Goal: Obtain resource: Download file/media

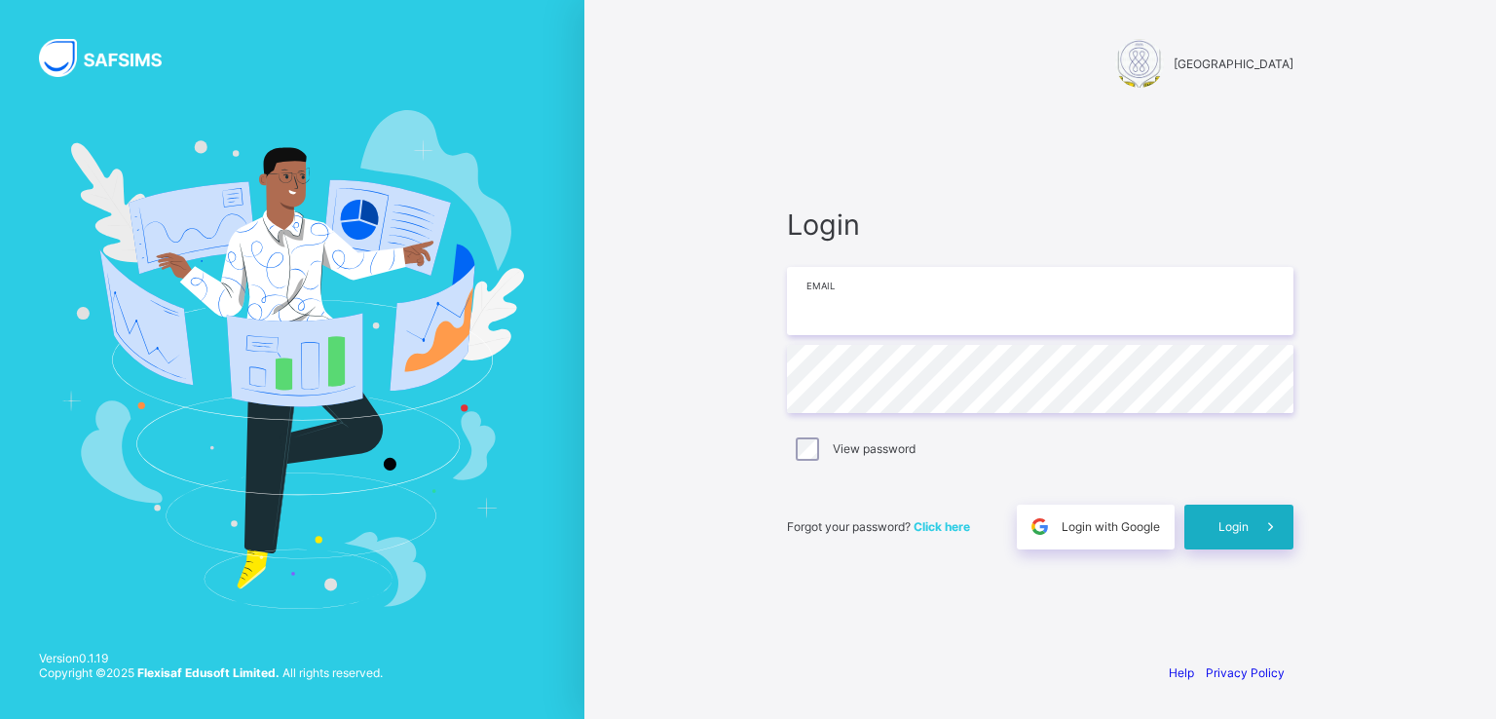
type input "**********"
click at [1239, 525] on span "Login" at bounding box center [1234, 526] width 30 height 15
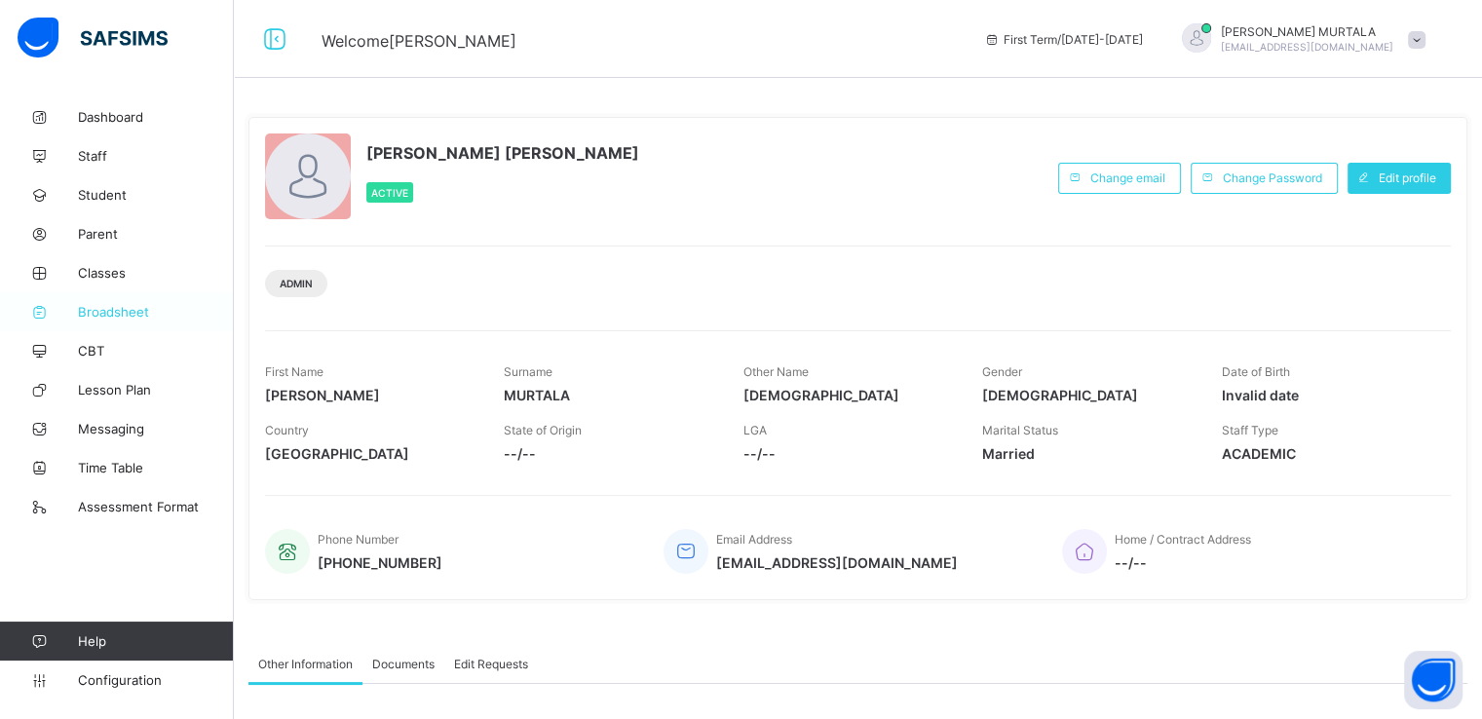
click at [107, 311] on span "Broadsheet" at bounding box center [156, 312] width 156 height 16
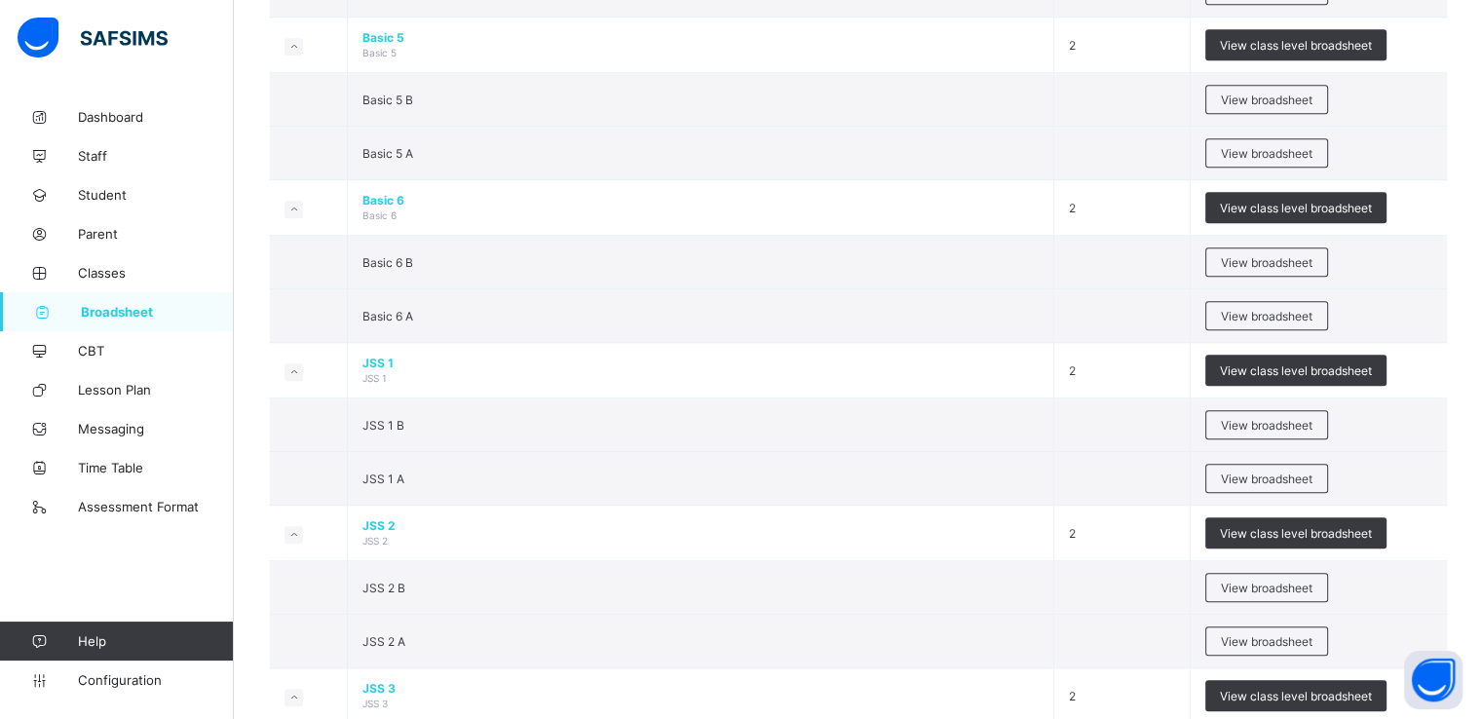
scroll to position [1364, 0]
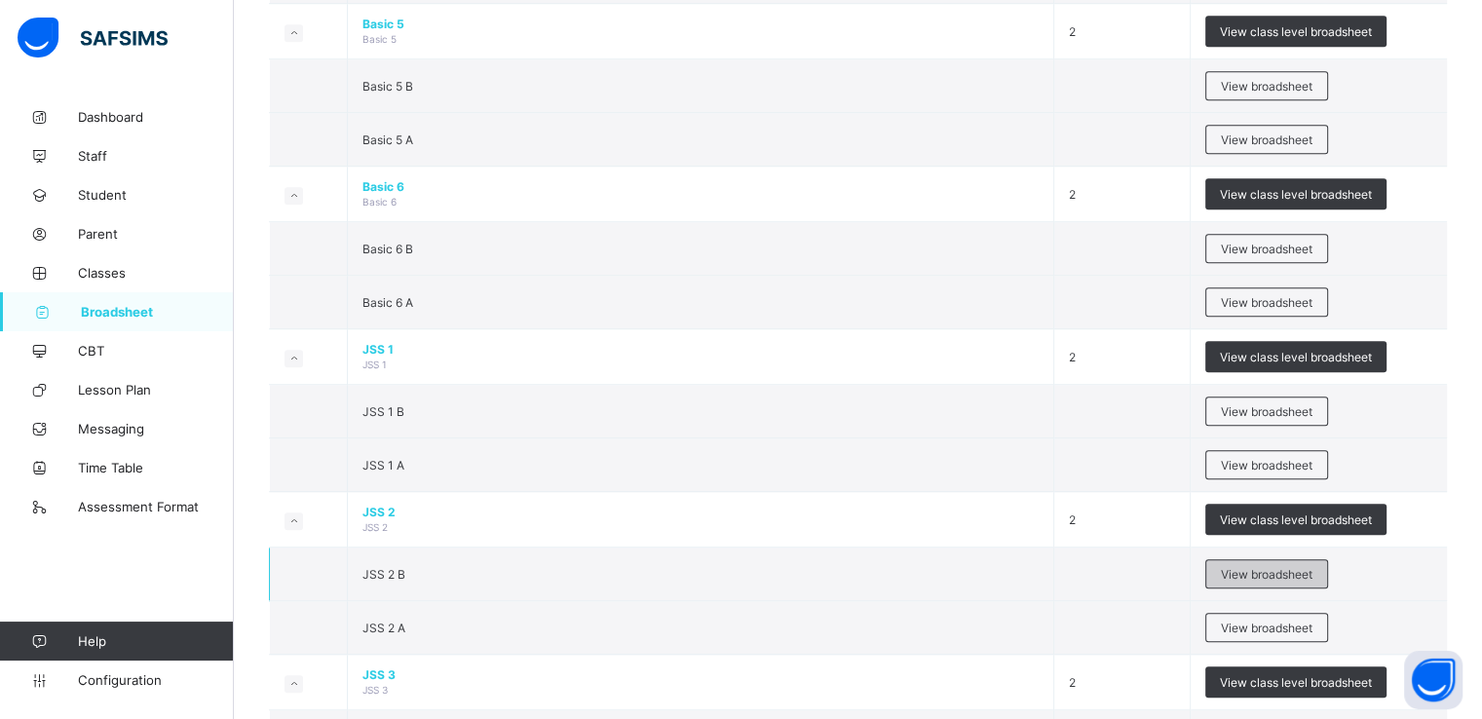
click at [1290, 567] on span "View broadsheet" at bounding box center [1267, 574] width 92 height 15
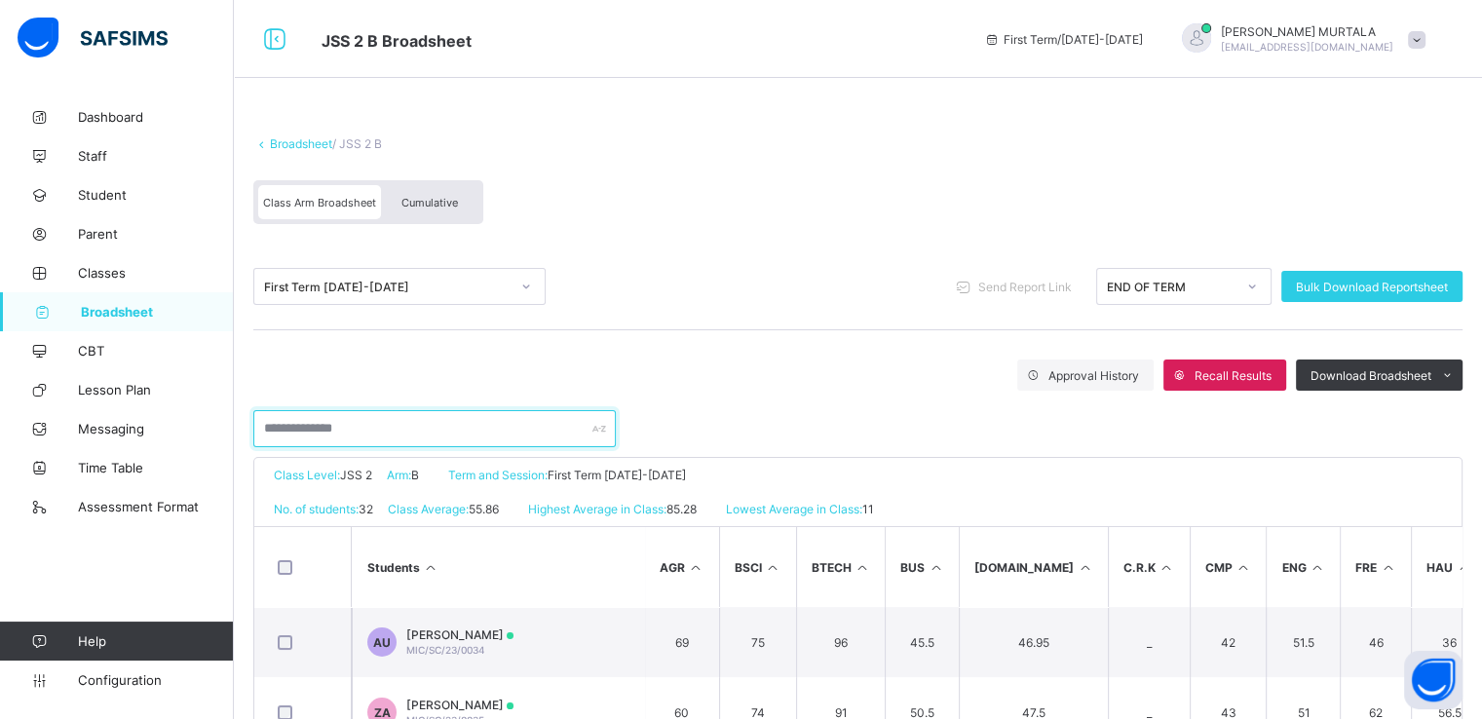
click at [394, 435] on input "text" at bounding box center [434, 428] width 362 height 37
type input "*"
click at [104, 307] on span "Broadsheet" at bounding box center [157, 312] width 153 height 16
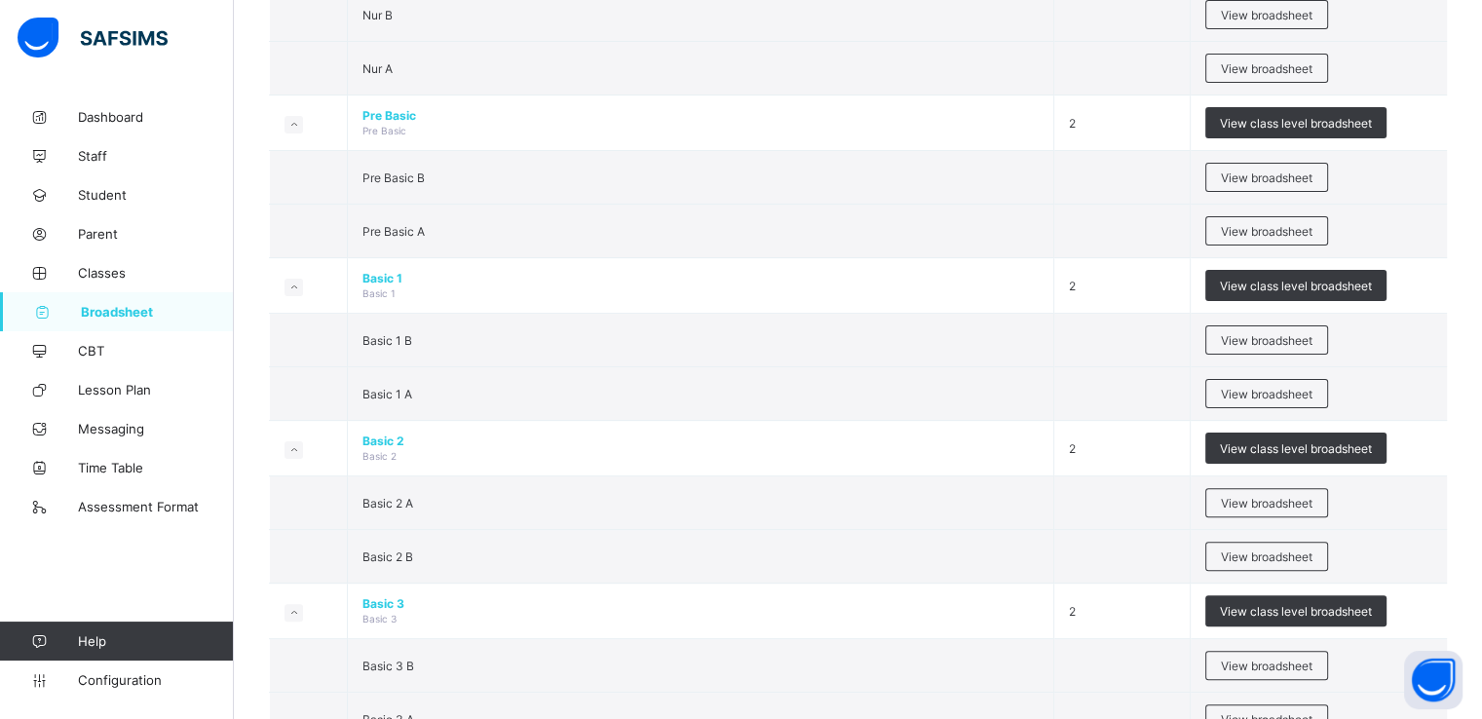
scroll to position [481, 0]
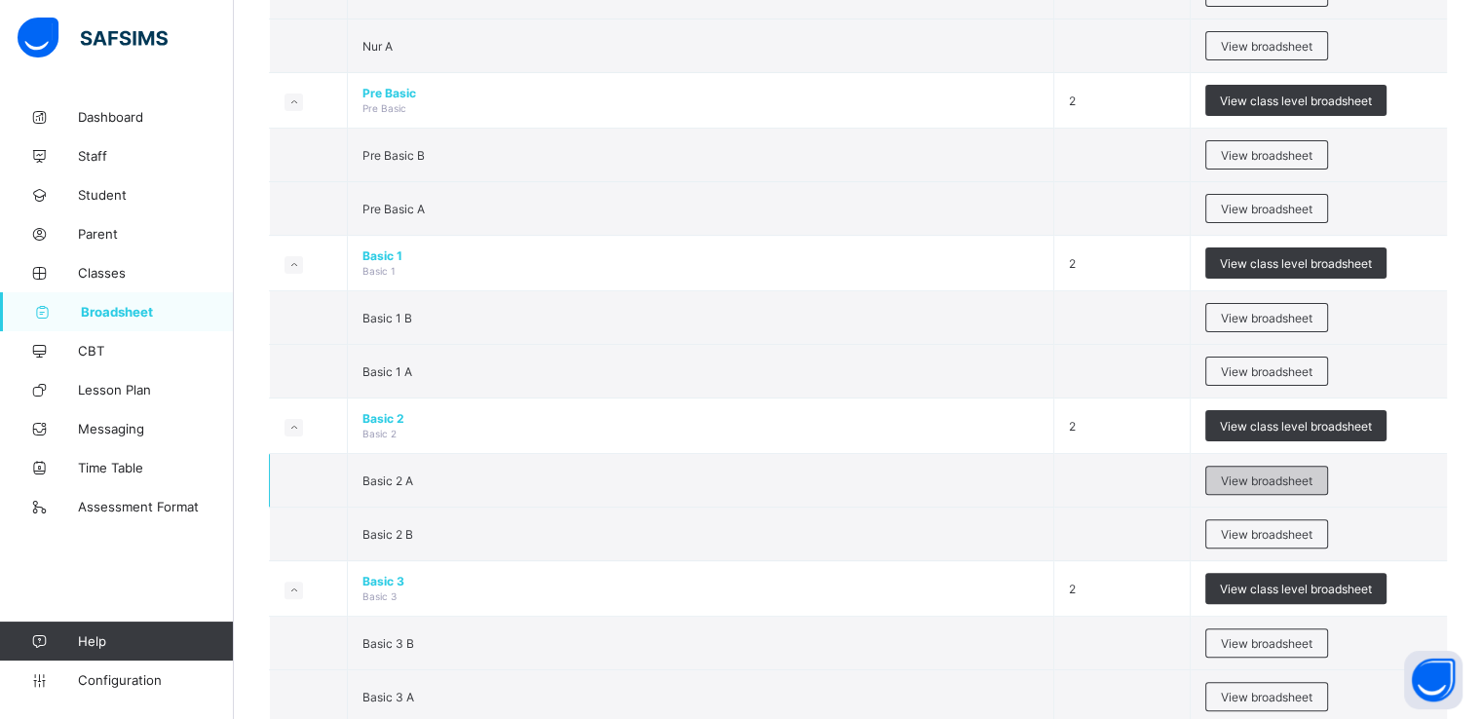
click at [1259, 473] on span "View broadsheet" at bounding box center [1267, 480] width 92 height 15
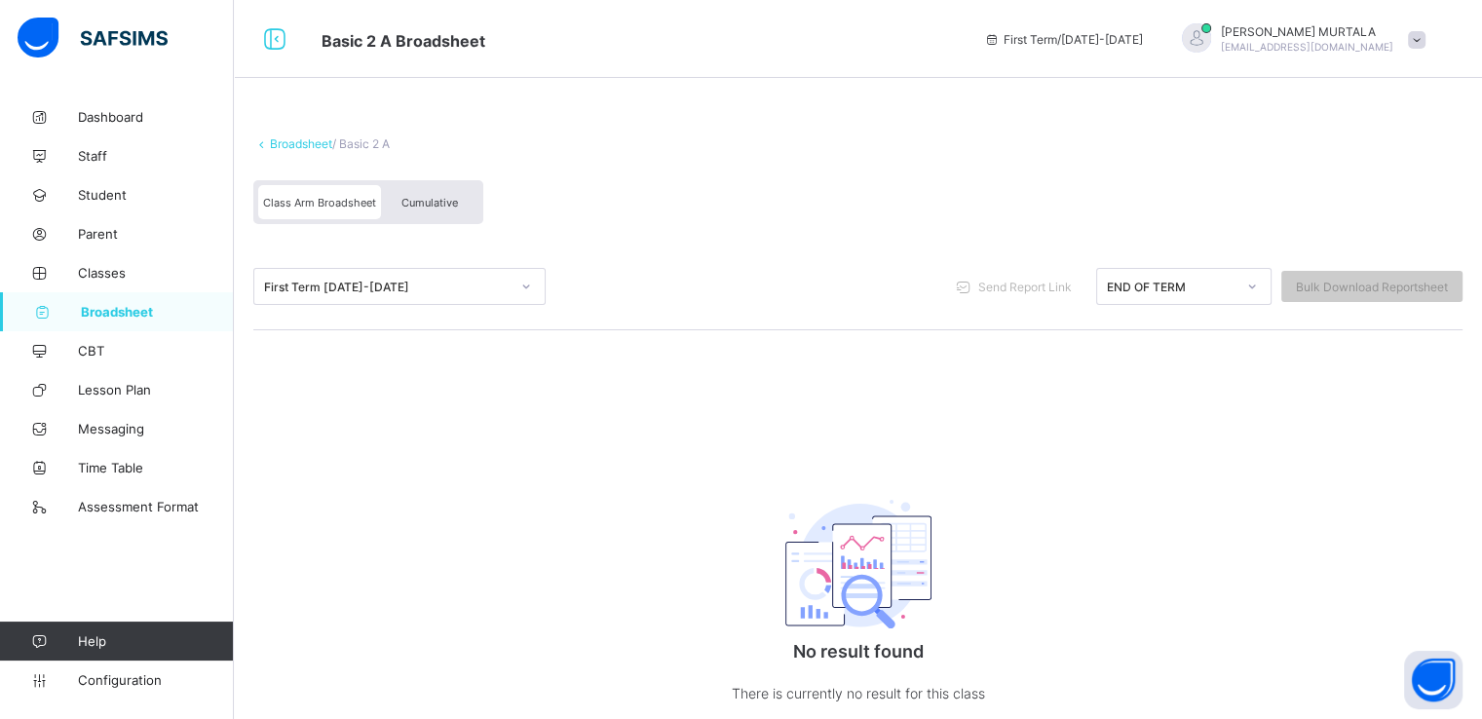
click at [129, 312] on span "Broadsheet" at bounding box center [157, 312] width 153 height 16
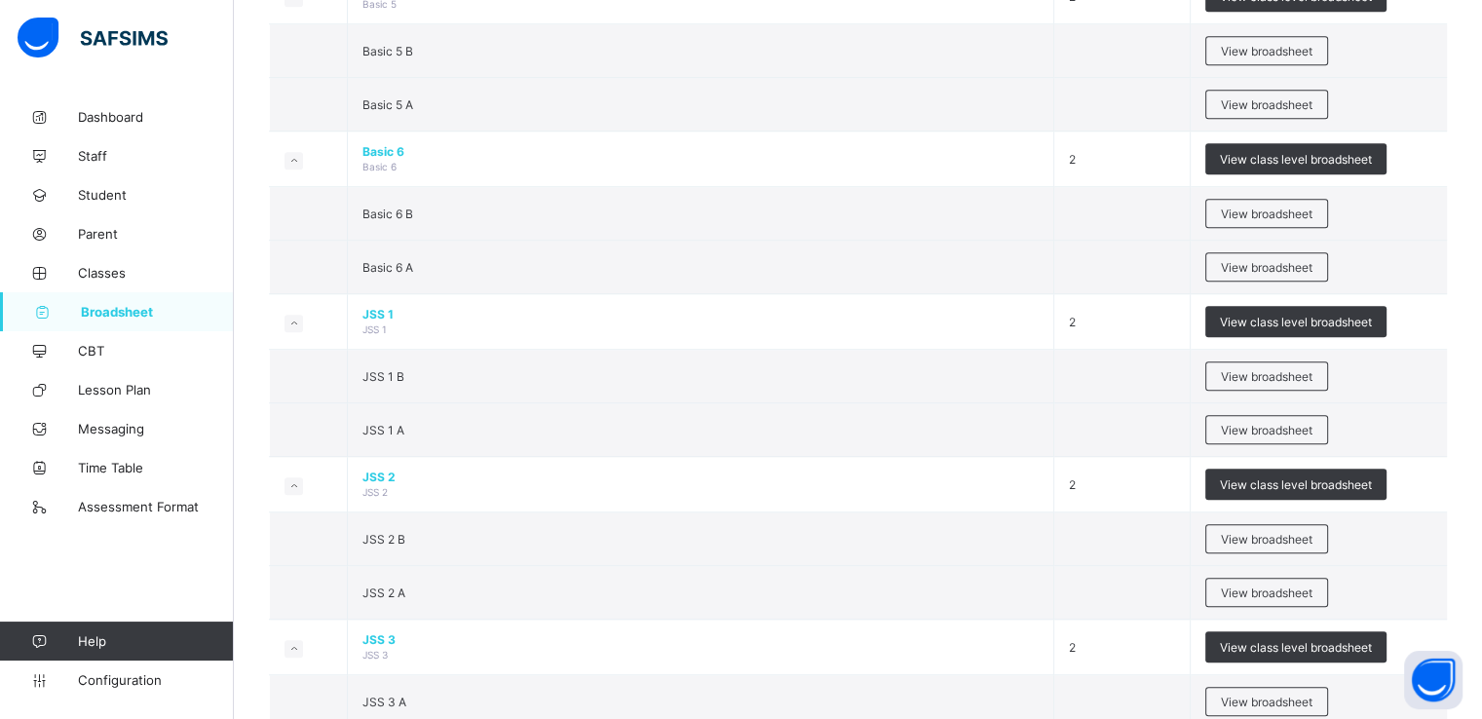
scroll to position [1442, 0]
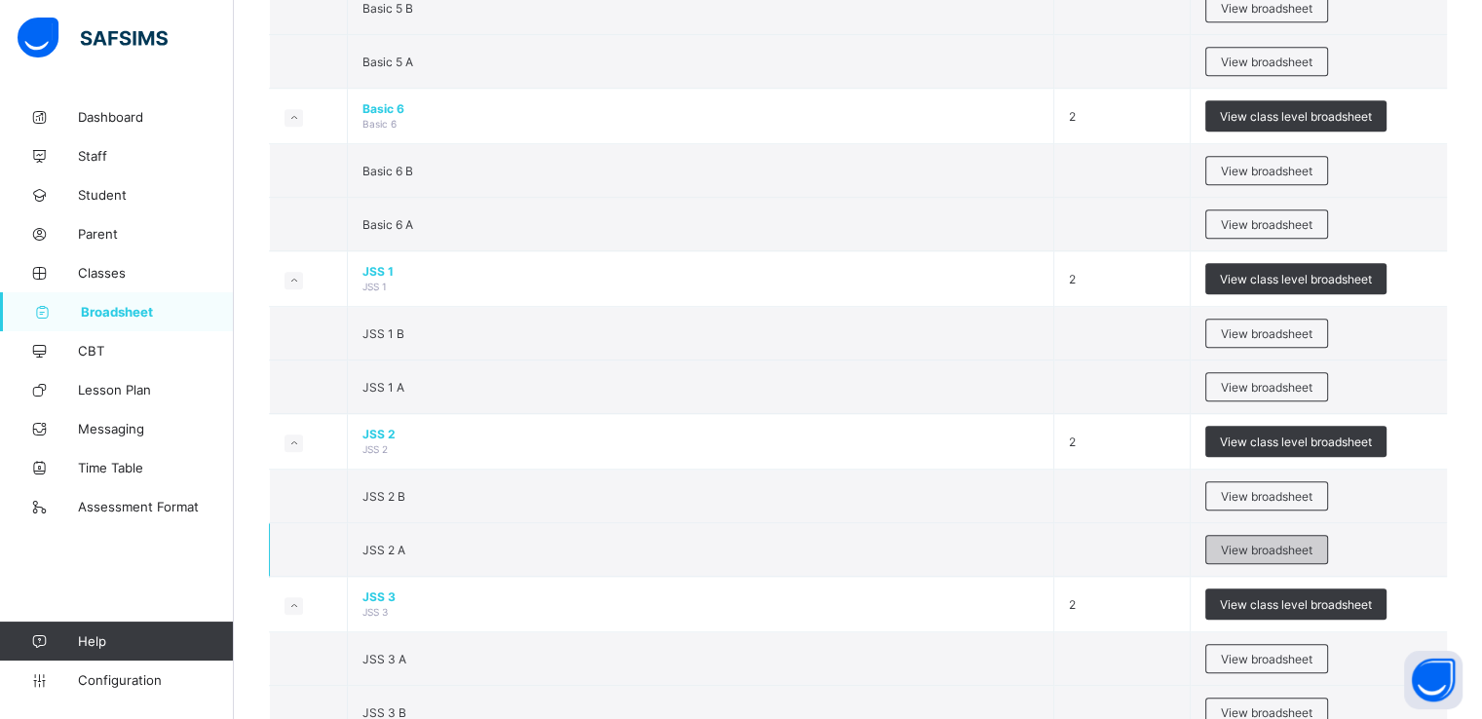
click at [1272, 543] on span "View broadsheet" at bounding box center [1267, 550] width 92 height 15
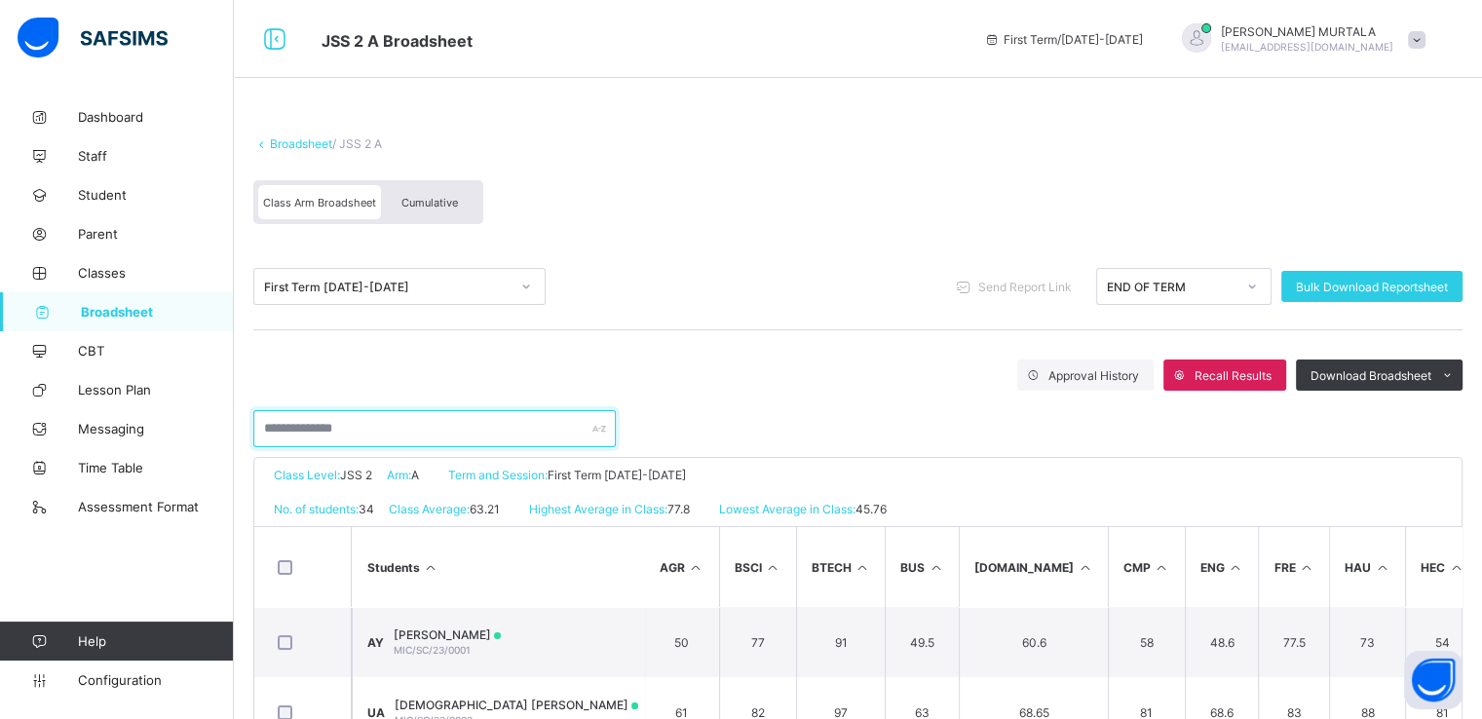
click at [336, 425] on input "text" at bounding box center [434, 428] width 362 height 37
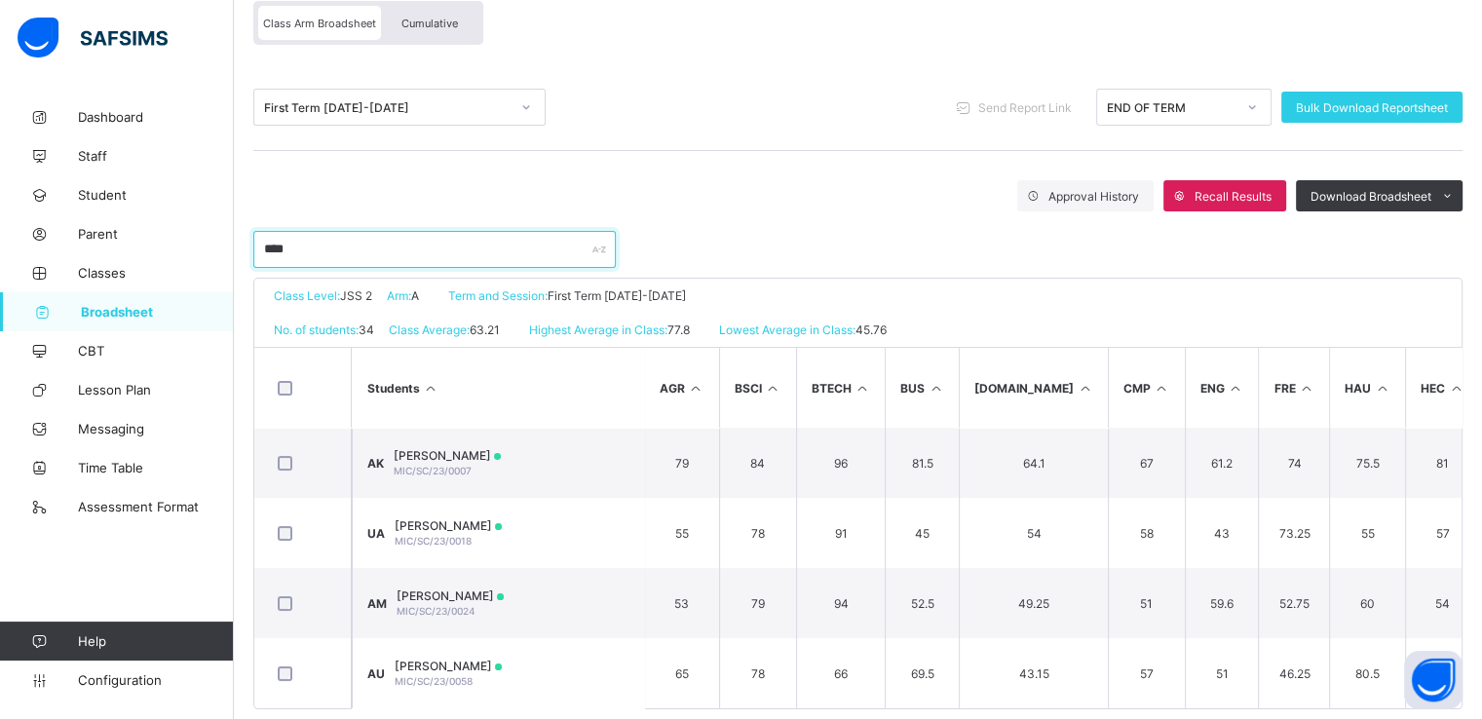
scroll to position [196, 0]
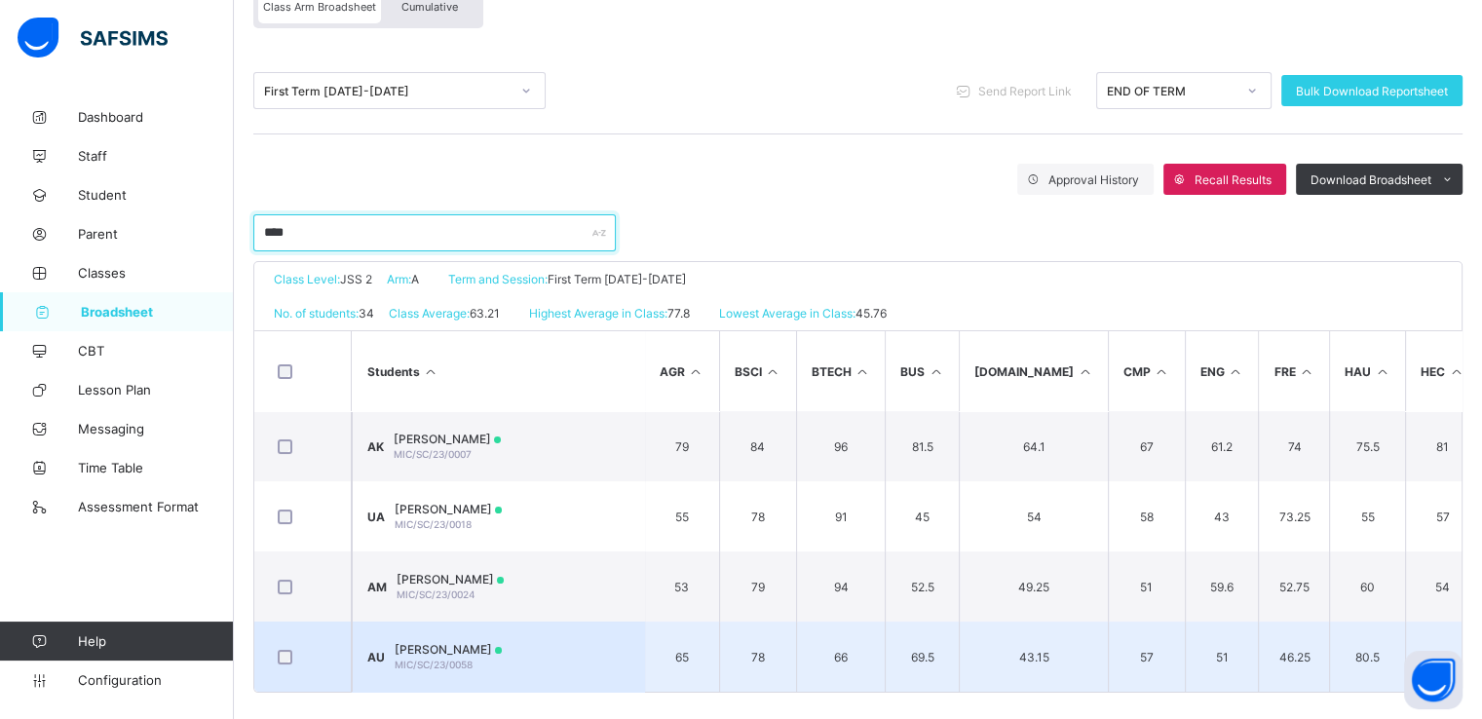
type input "****"
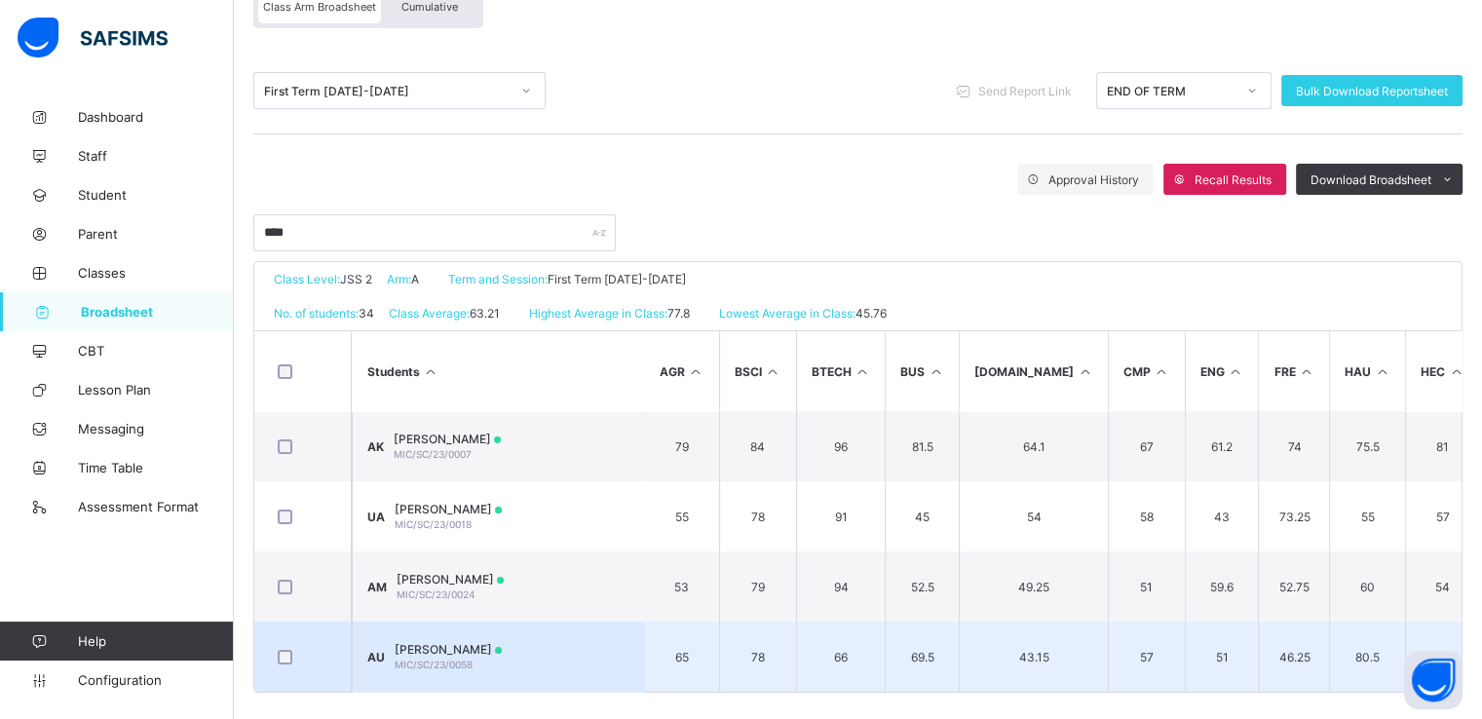
click at [468, 648] on span "AMINA IDRIS UMAR" at bounding box center [448, 649] width 107 height 15
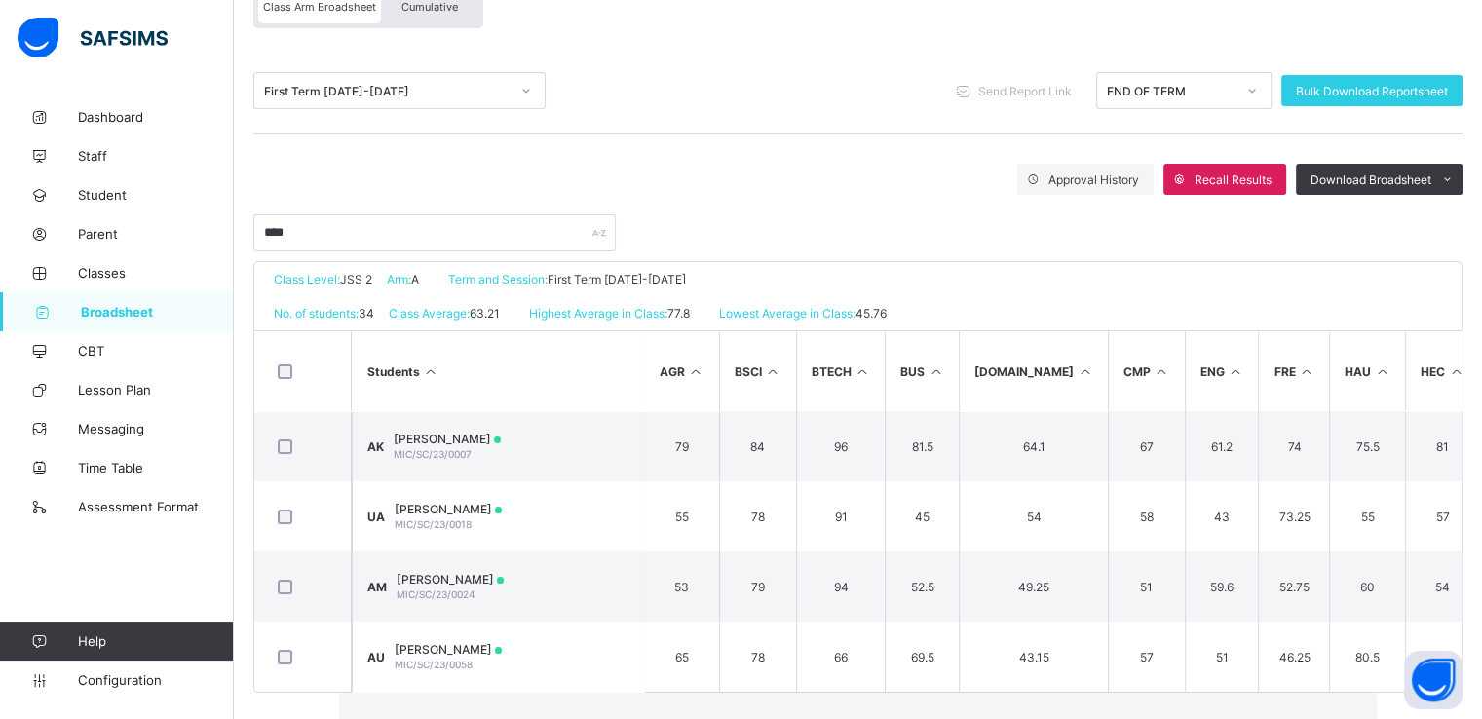
drag, startPoint x: 1467, startPoint y: 241, endPoint x: 1466, endPoint y: 254, distance: 13.7
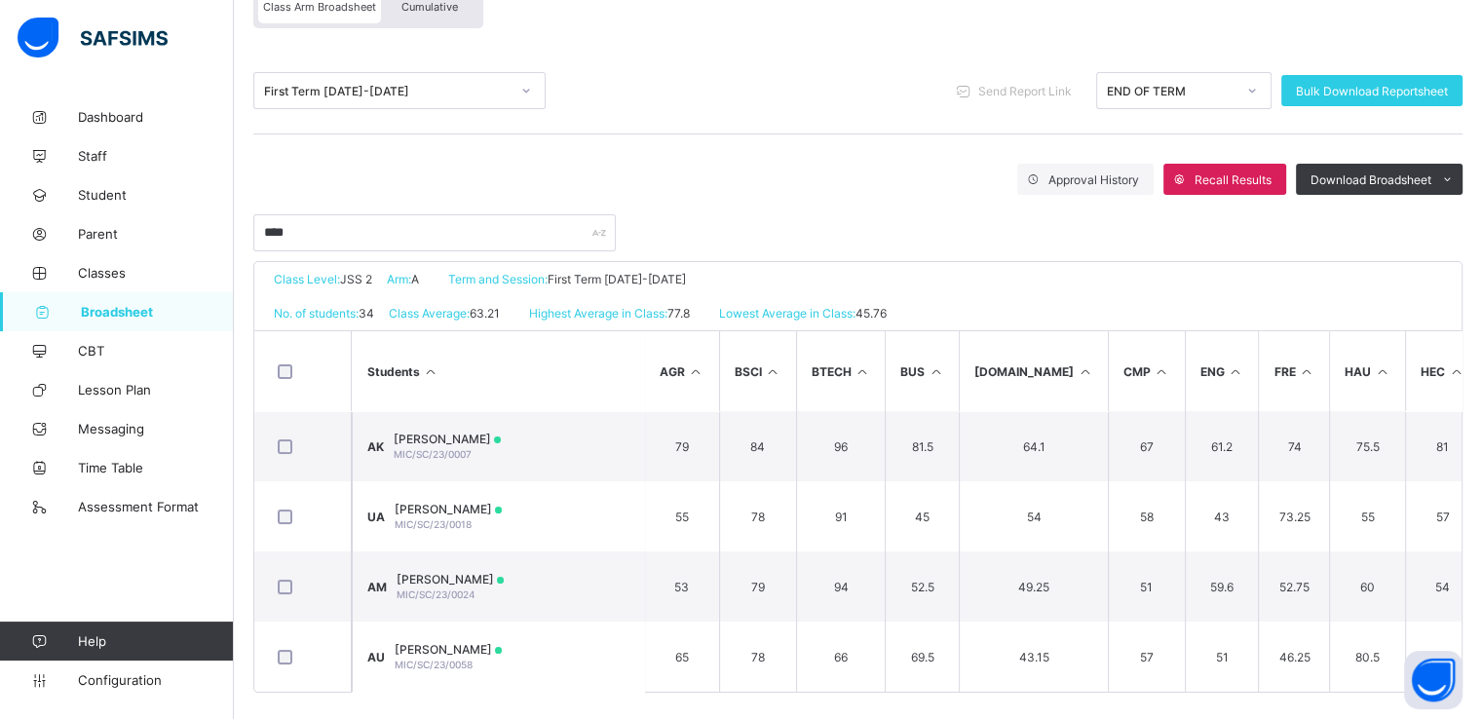
click at [408, 9] on span "Cumulative" at bounding box center [429, 7] width 57 height 14
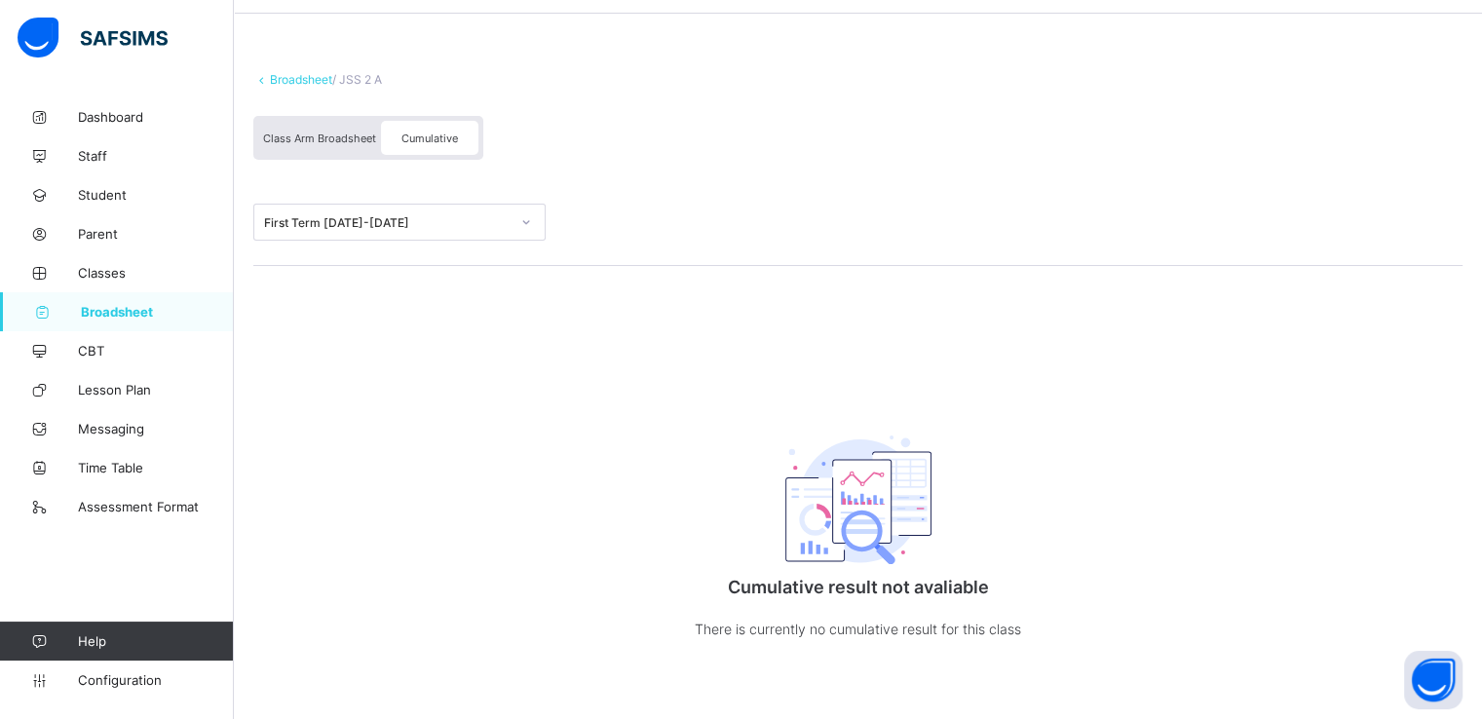
scroll to position [66, 0]
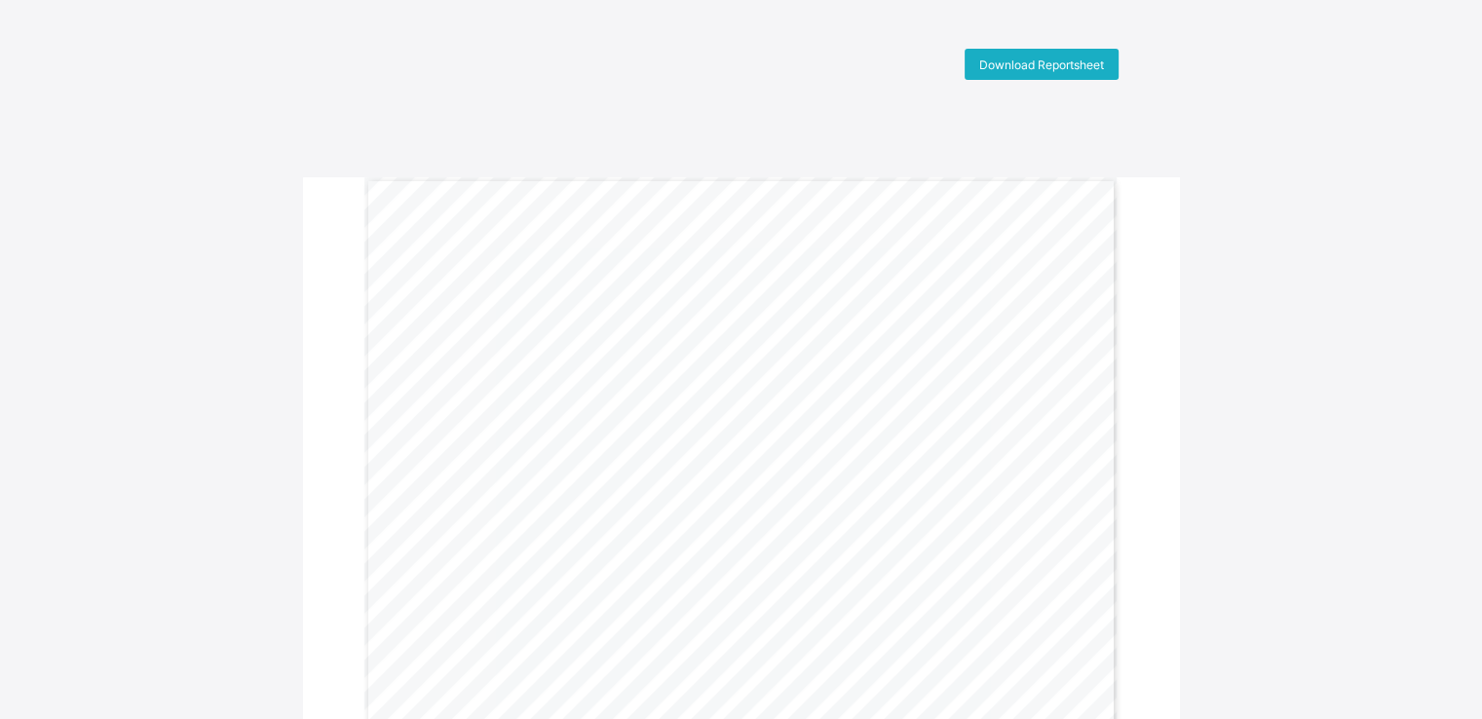
click at [1034, 60] on span "Download Reportsheet" at bounding box center [1041, 64] width 125 height 15
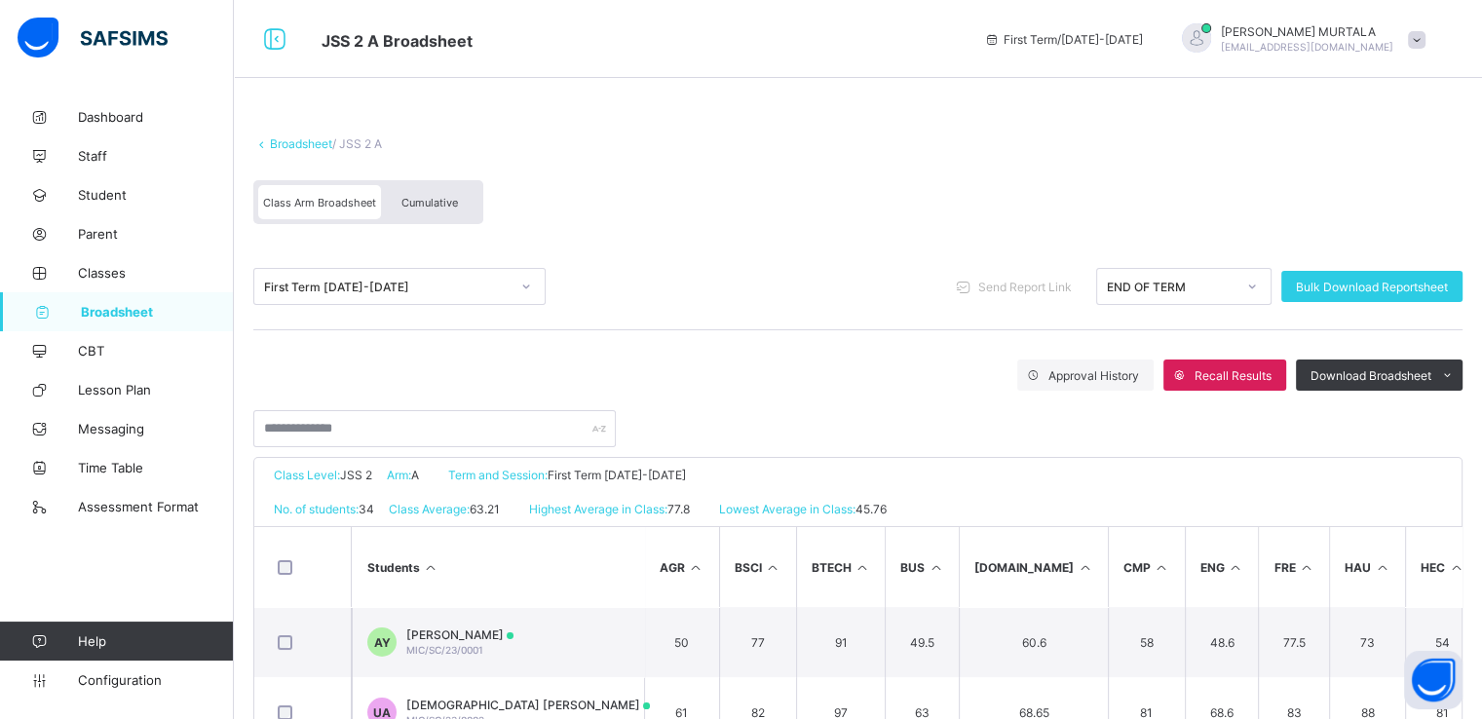
click at [417, 200] on span "Cumulative" at bounding box center [429, 203] width 57 height 14
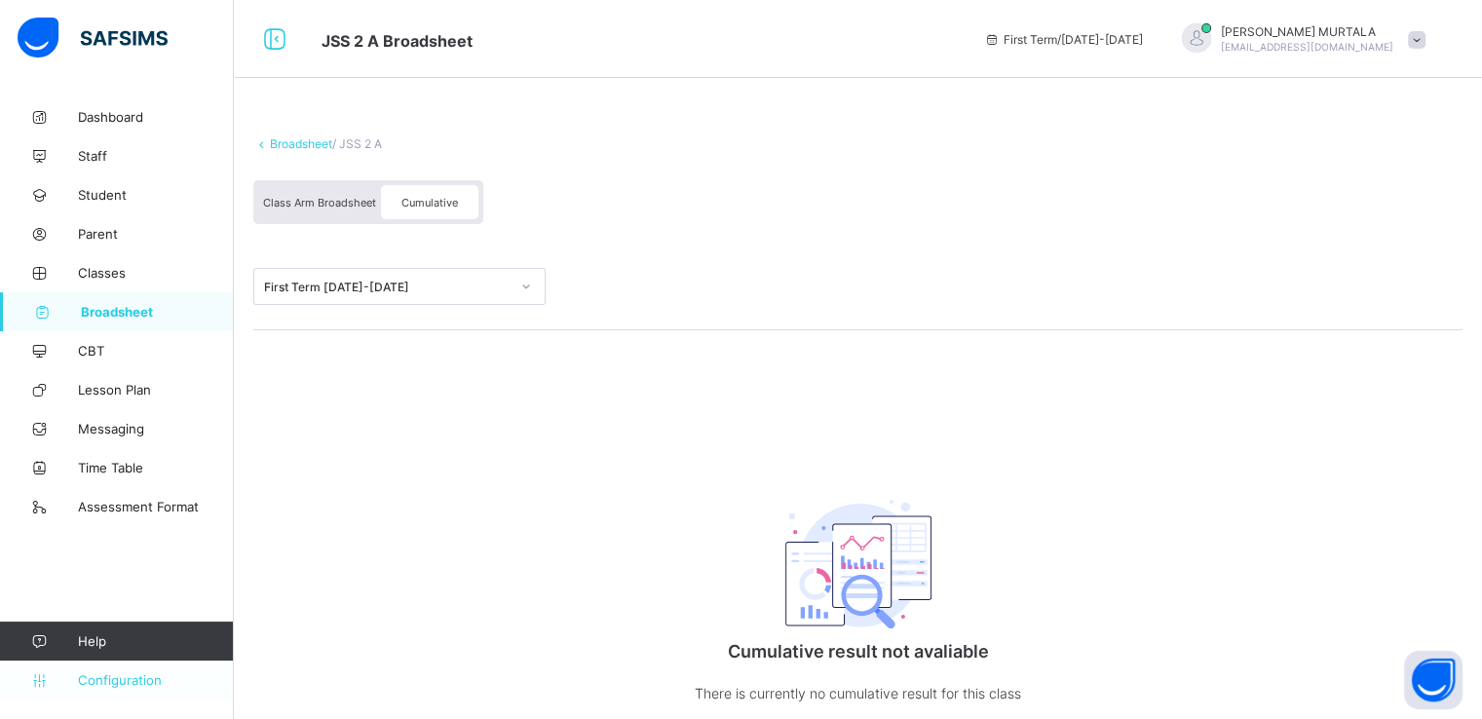
click at [126, 678] on span "Configuration" at bounding box center [155, 680] width 155 height 16
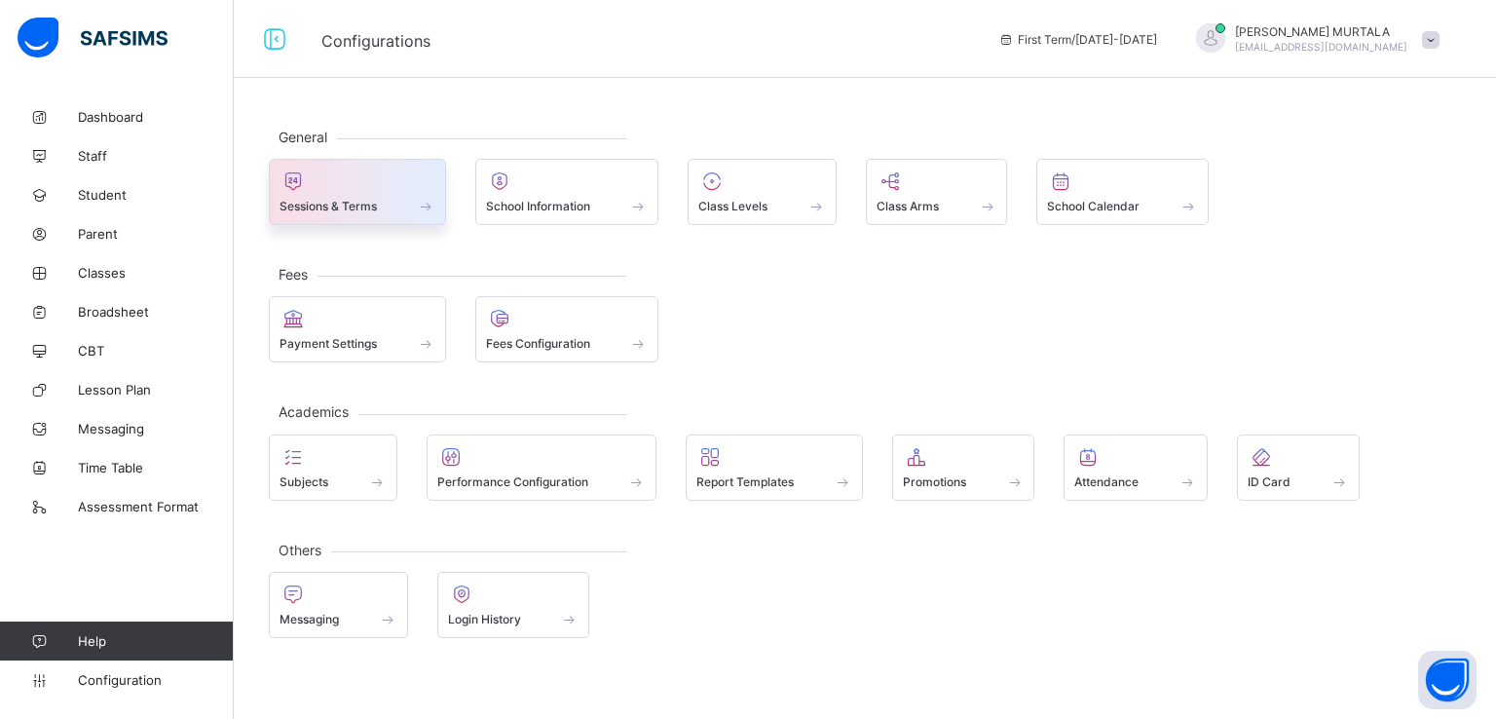
click at [344, 208] on span "Sessions & Terms" at bounding box center [328, 206] width 97 height 15
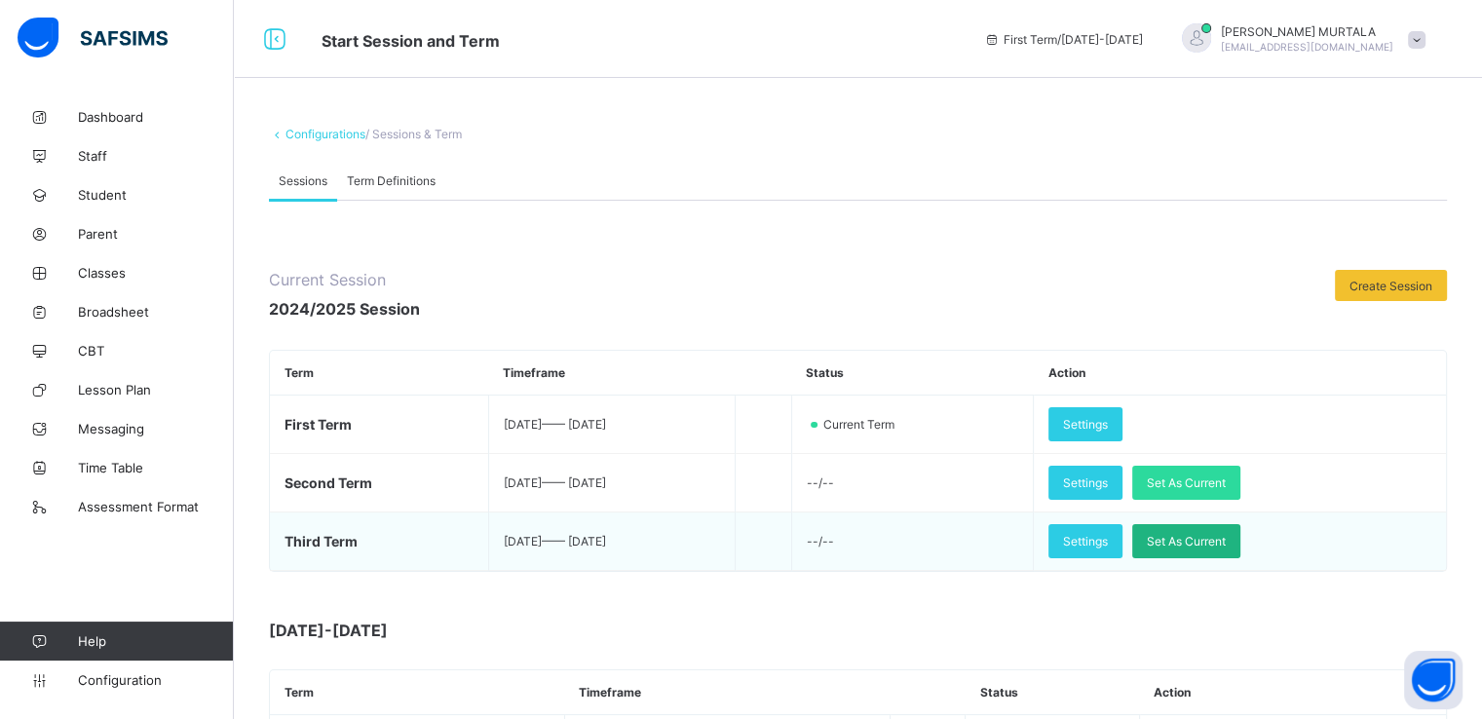
click at [1216, 545] on span "Set As Current" at bounding box center [1186, 541] width 79 height 15
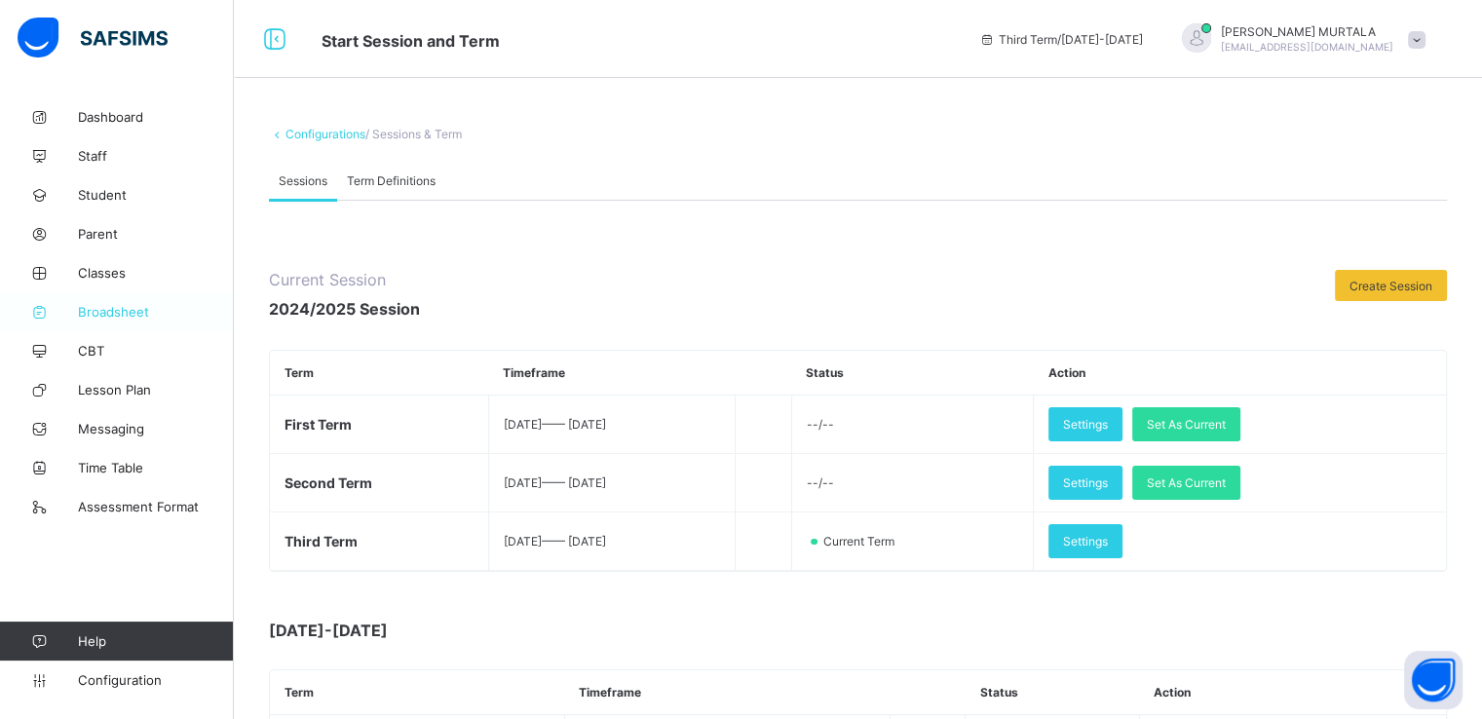
click at [102, 309] on span "Broadsheet" at bounding box center [156, 312] width 156 height 16
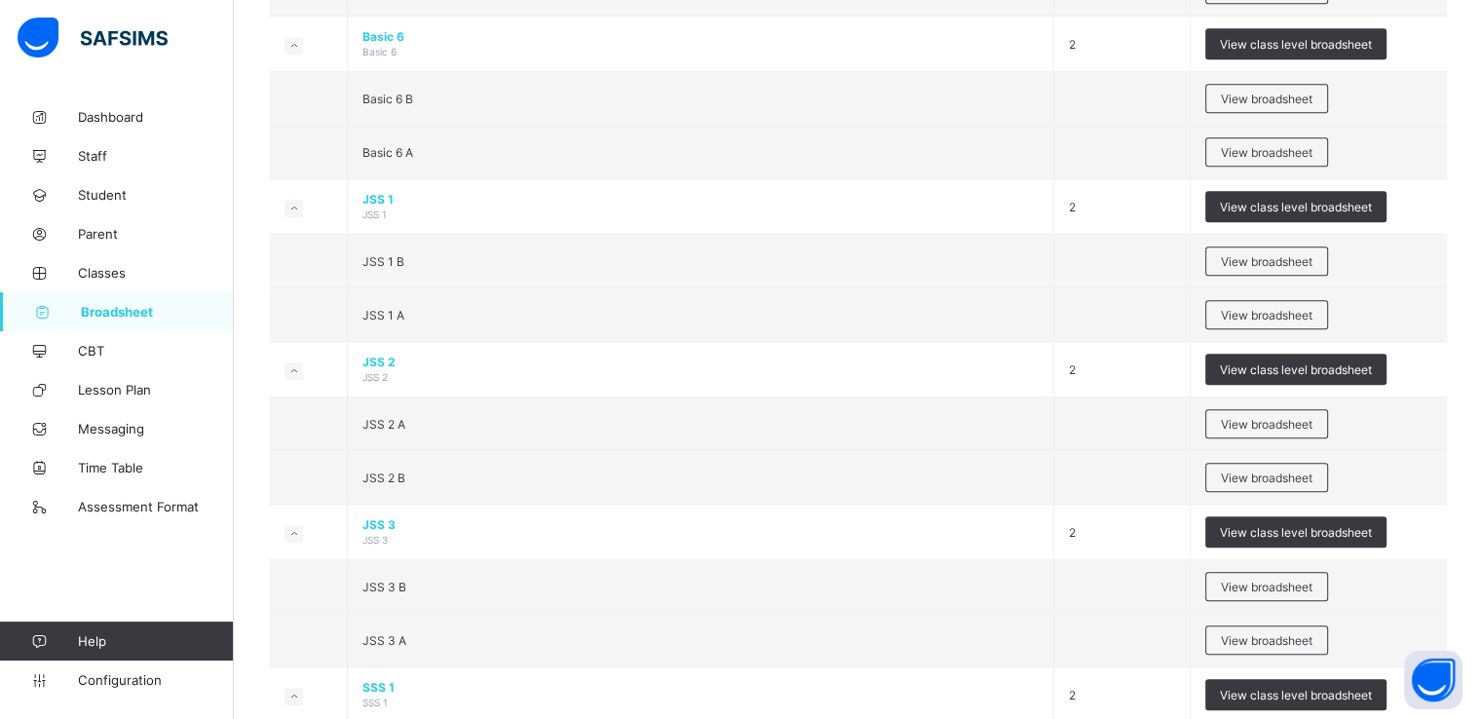
scroll to position [1519, 0]
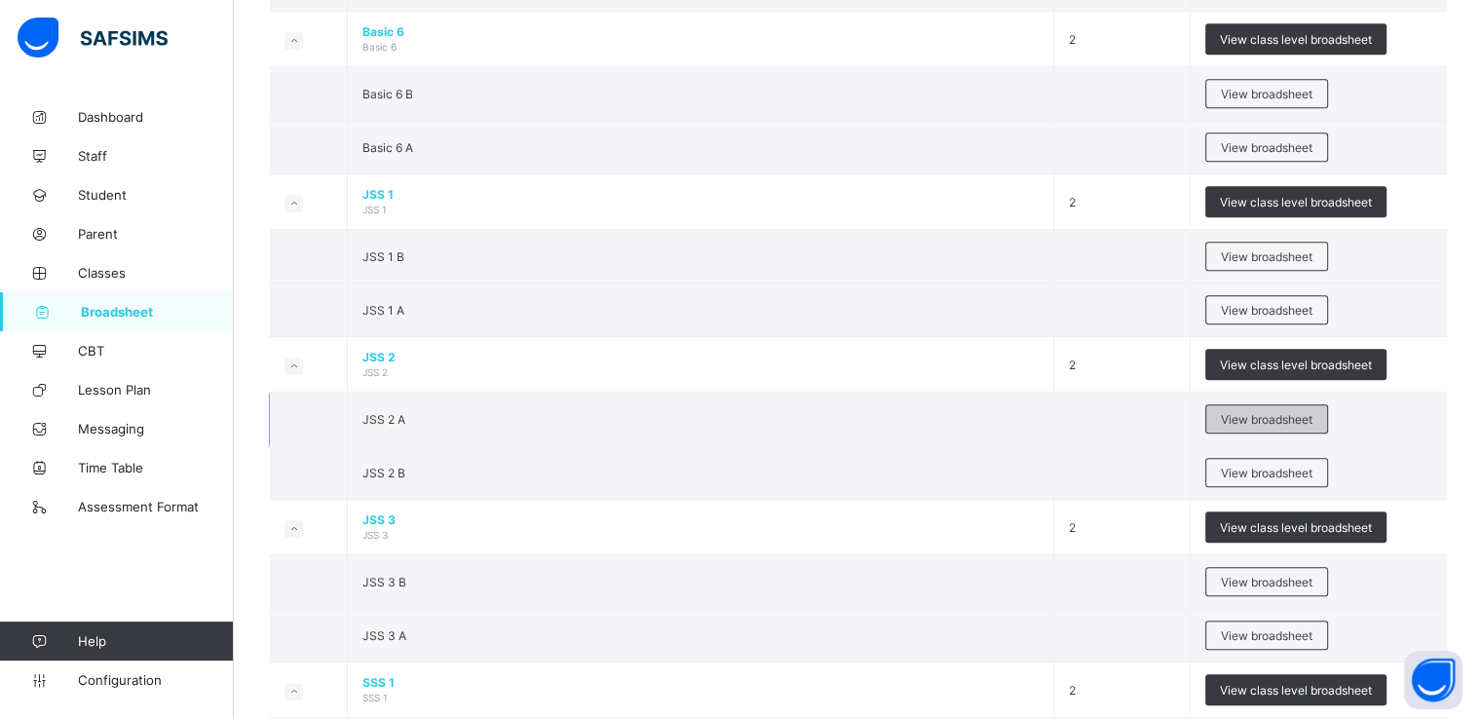
click at [1249, 414] on span "View broadsheet" at bounding box center [1267, 419] width 92 height 15
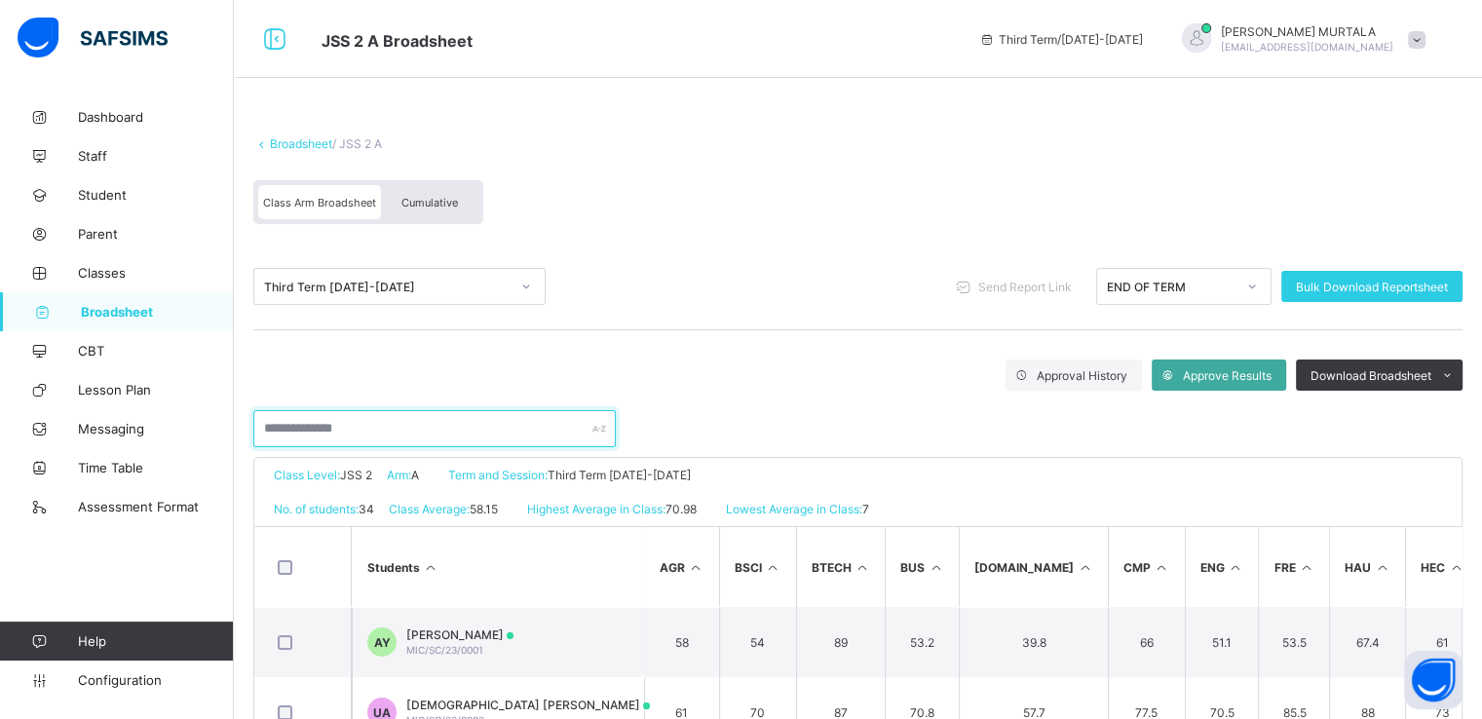
click at [383, 425] on input "text" at bounding box center [434, 428] width 362 height 37
type input "****"
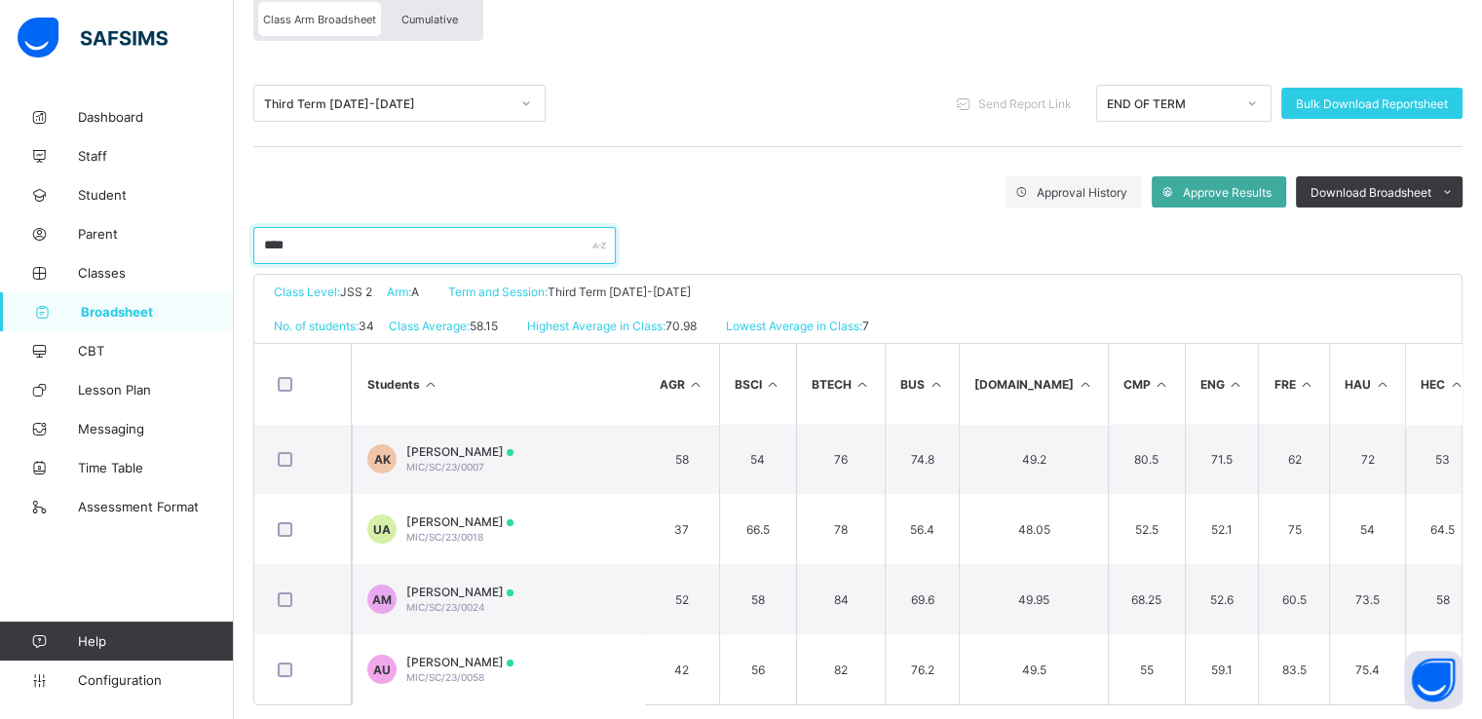
scroll to position [216, 0]
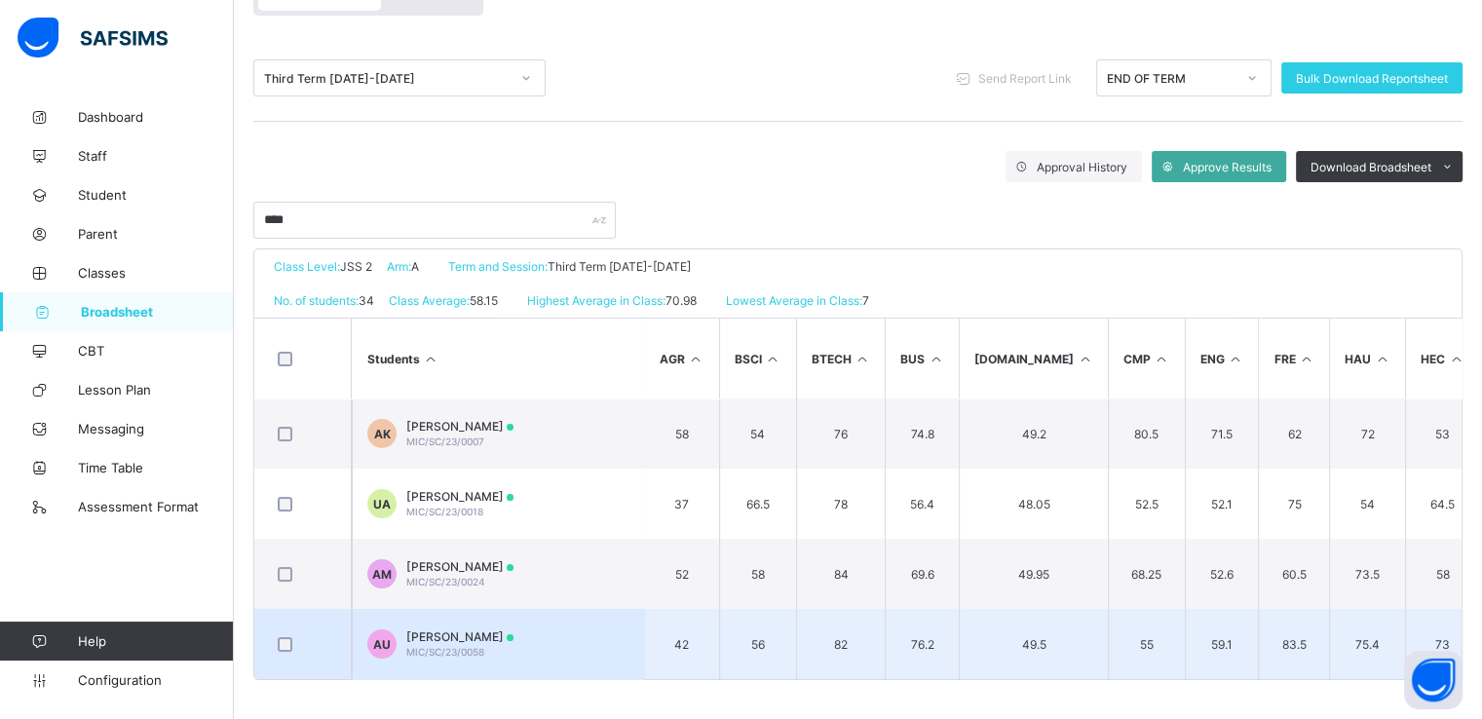
click at [468, 629] on span "AMINA IDRIS UMAR" at bounding box center [459, 636] width 107 height 15
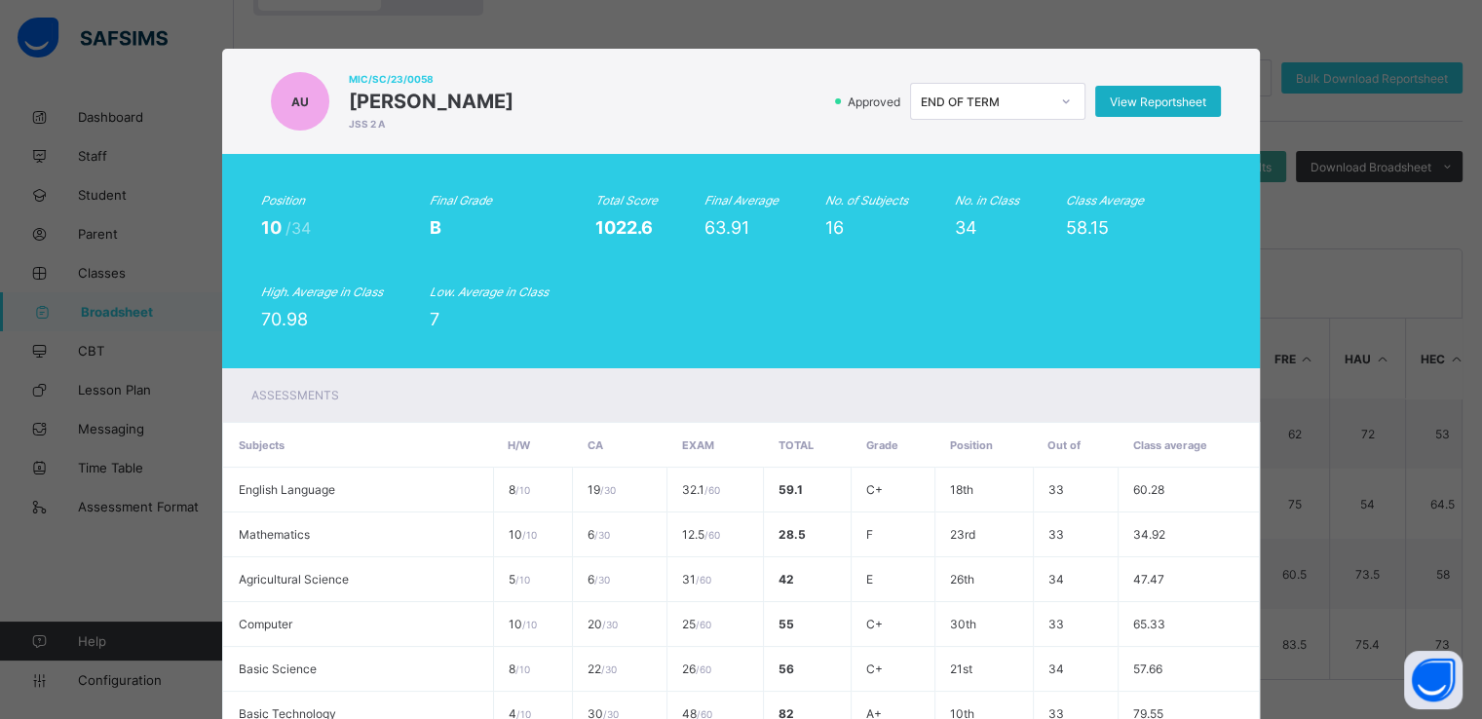
click at [1146, 99] on span "View Reportsheet" at bounding box center [1158, 101] width 96 height 15
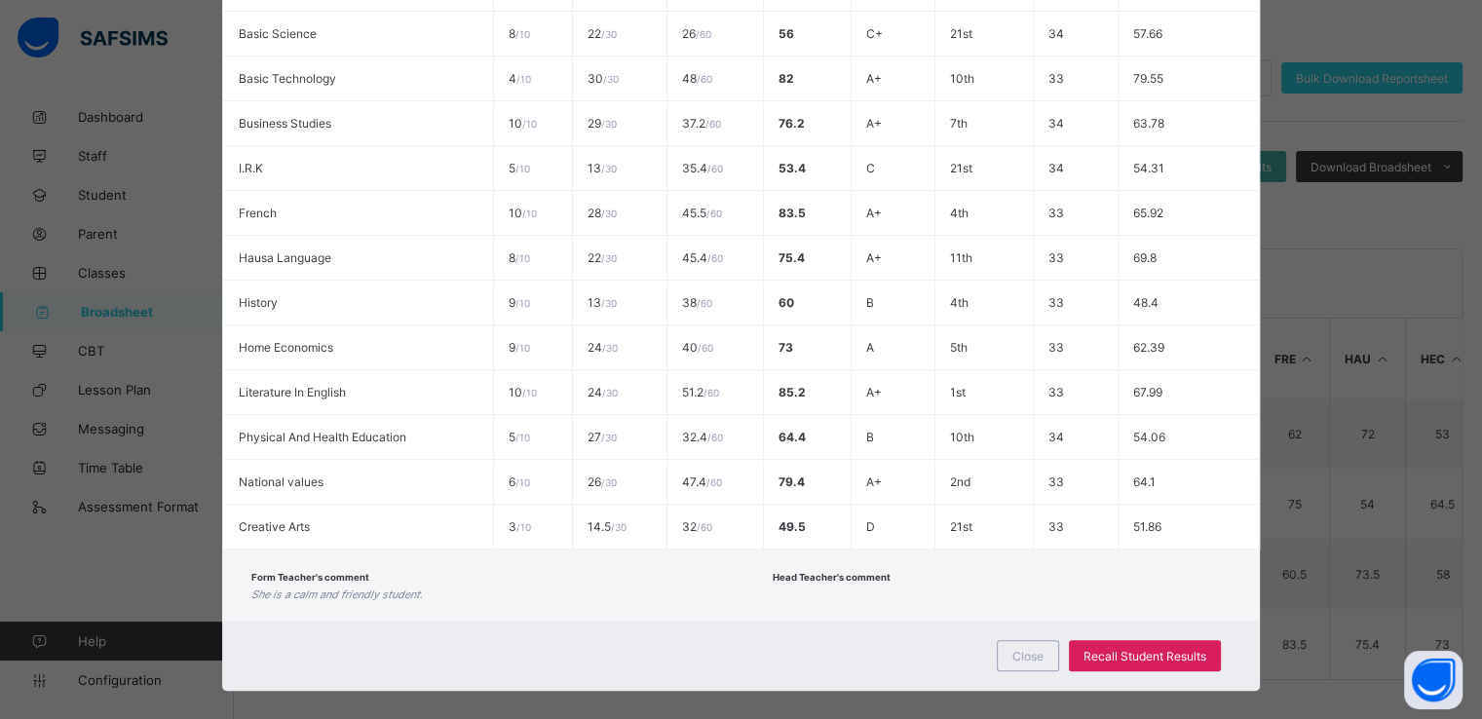
scroll to position [658, 0]
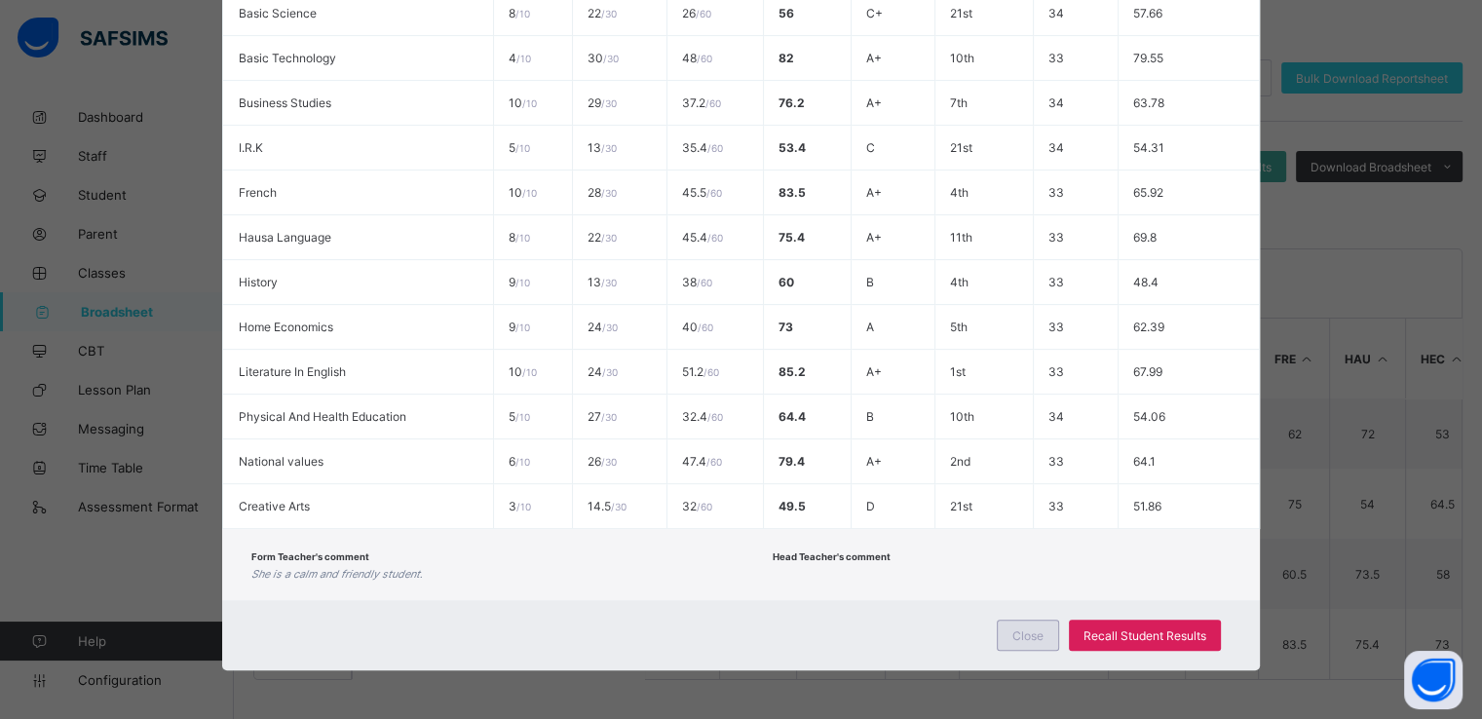
click at [1029, 639] on span "Close" at bounding box center [1027, 635] width 31 height 15
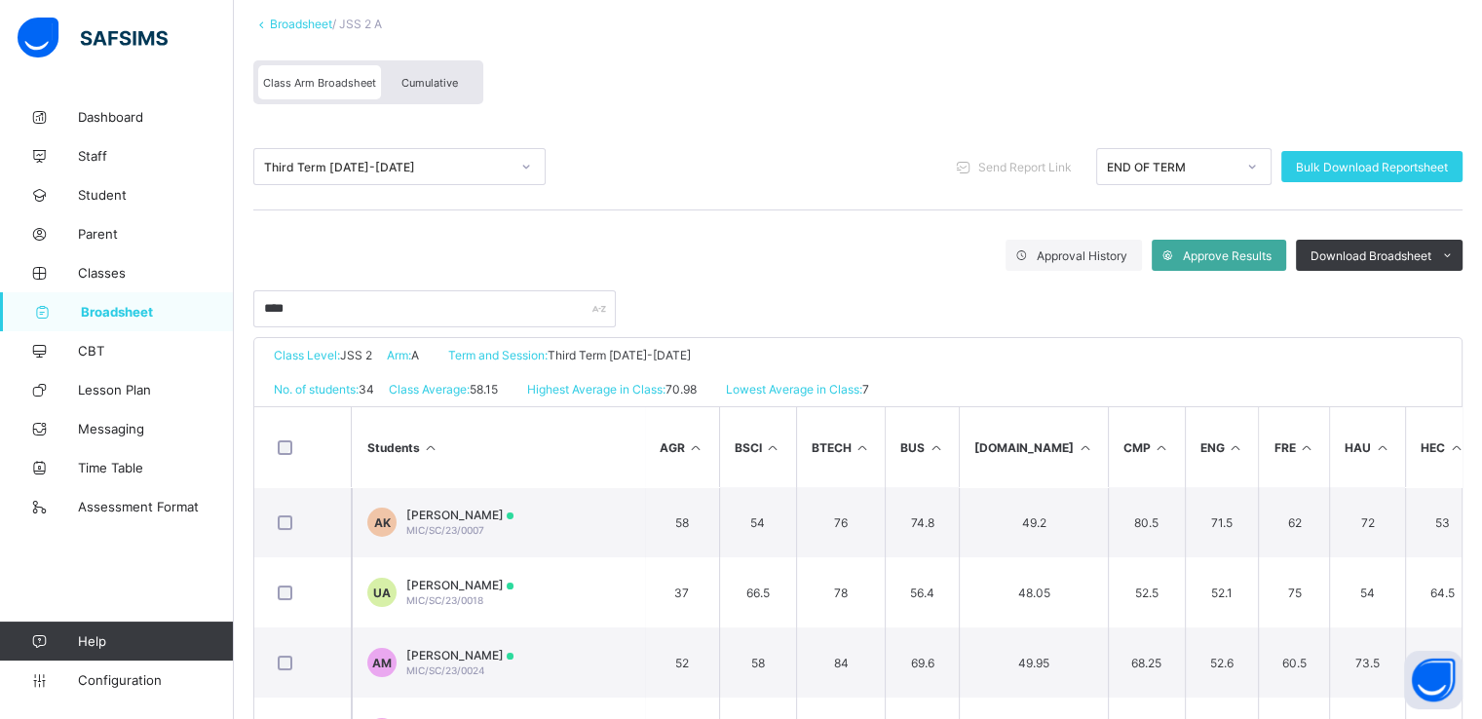
scroll to position [117, 0]
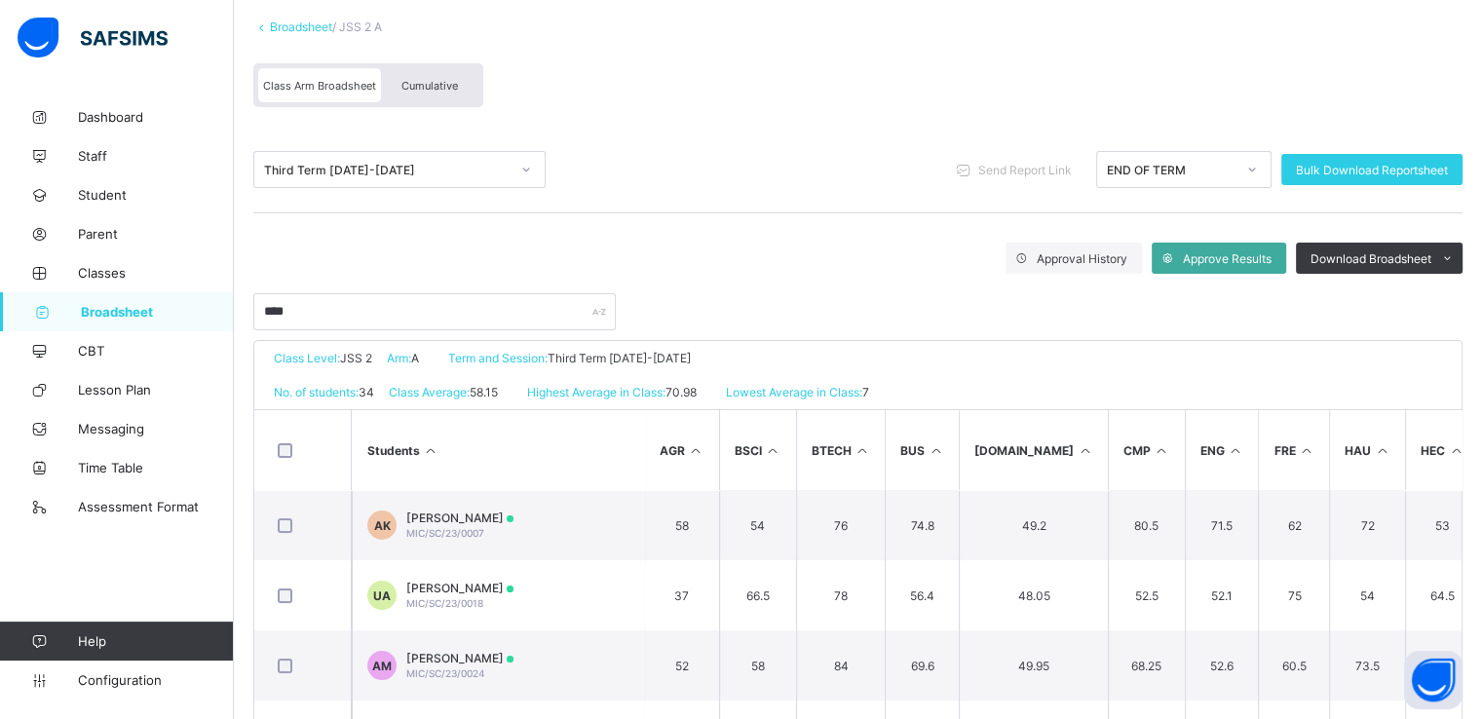
click at [442, 82] on span "Cumulative" at bounding box center [429, 86] width 57 height 14
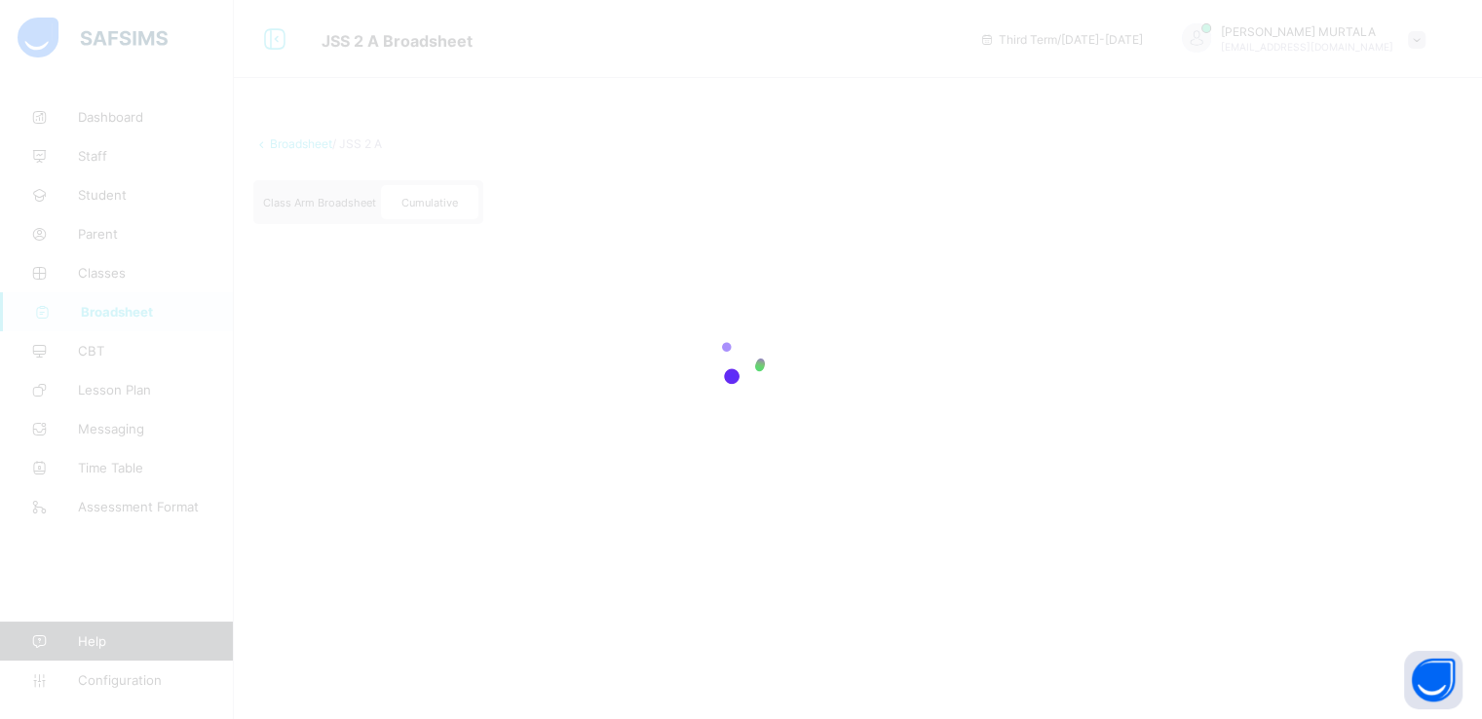
scroll to position [0, 0]
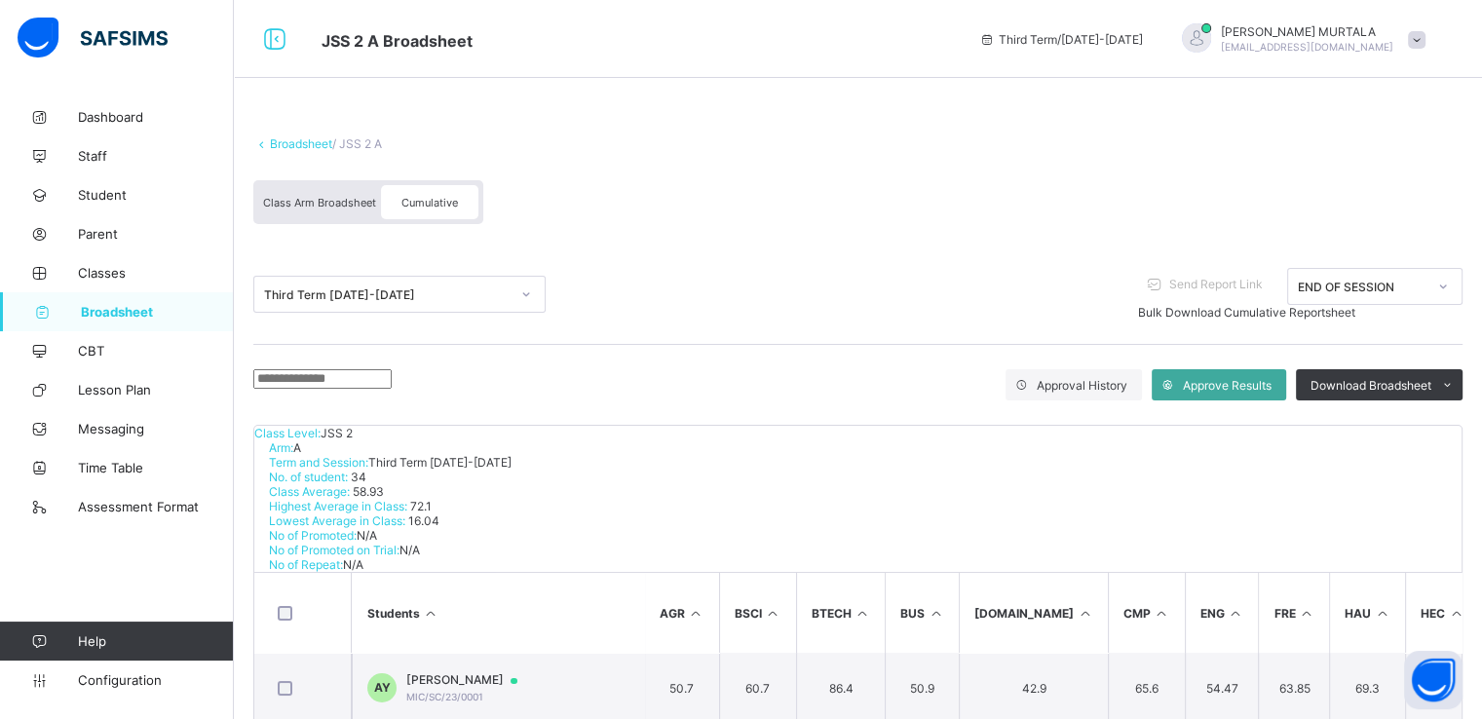
click at [1200, 206] on div "Class Arm Broadsheet Cumulative" at bounding box center [857, 206] width 1209 height 73
click at [392, 376] on input "text" at bounding box center [322, 378] width 138 height 19
type input "****"
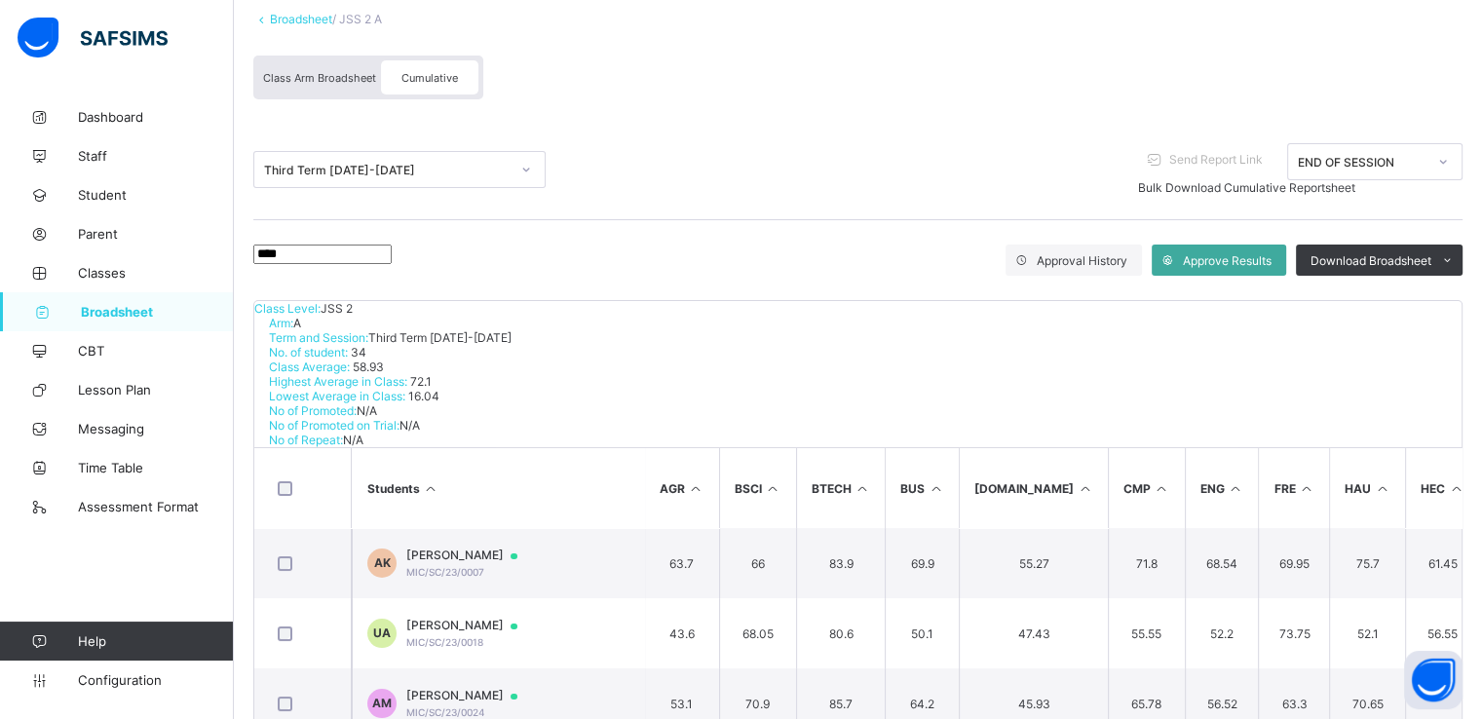
scroll to position [185, 0]
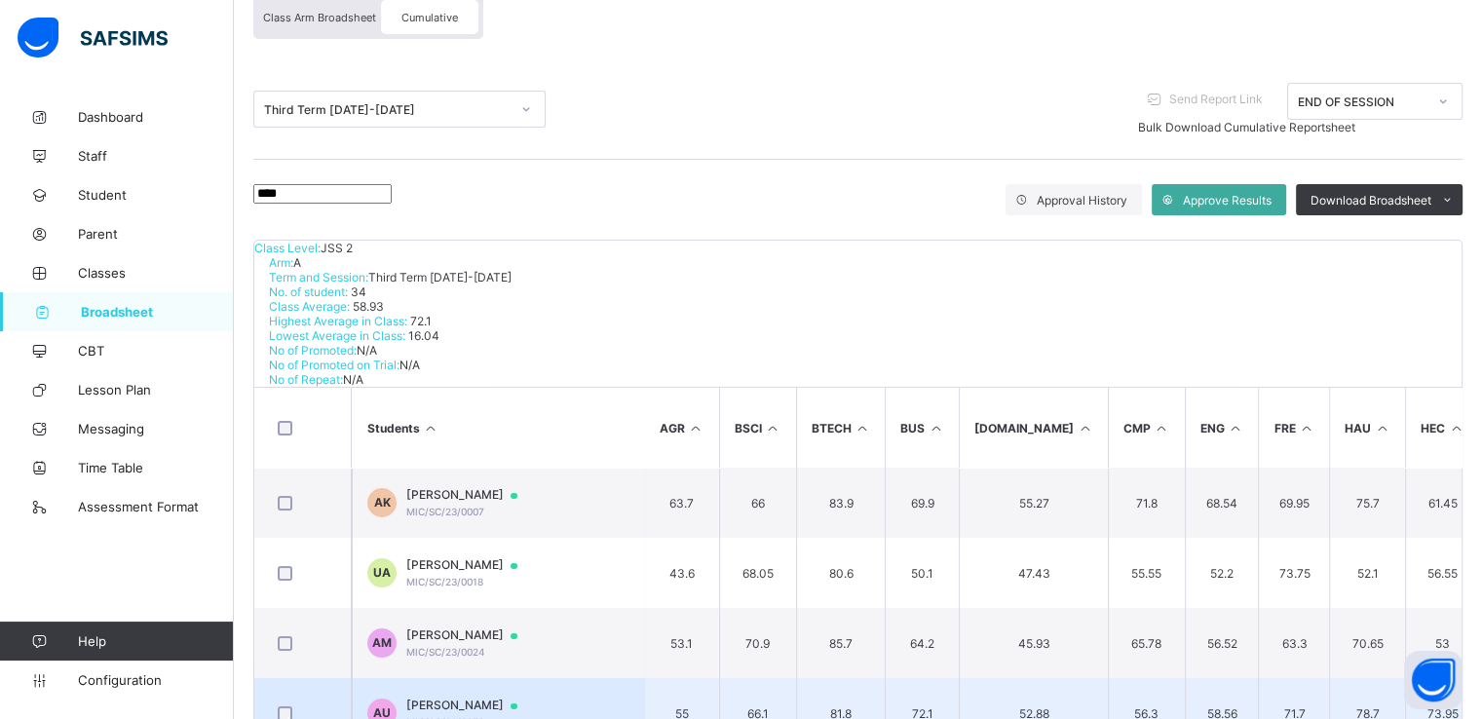
click at [465, 698] on span "AMINA IDRIS UMAR" at bounding box center [471, 706] width 130 height 16
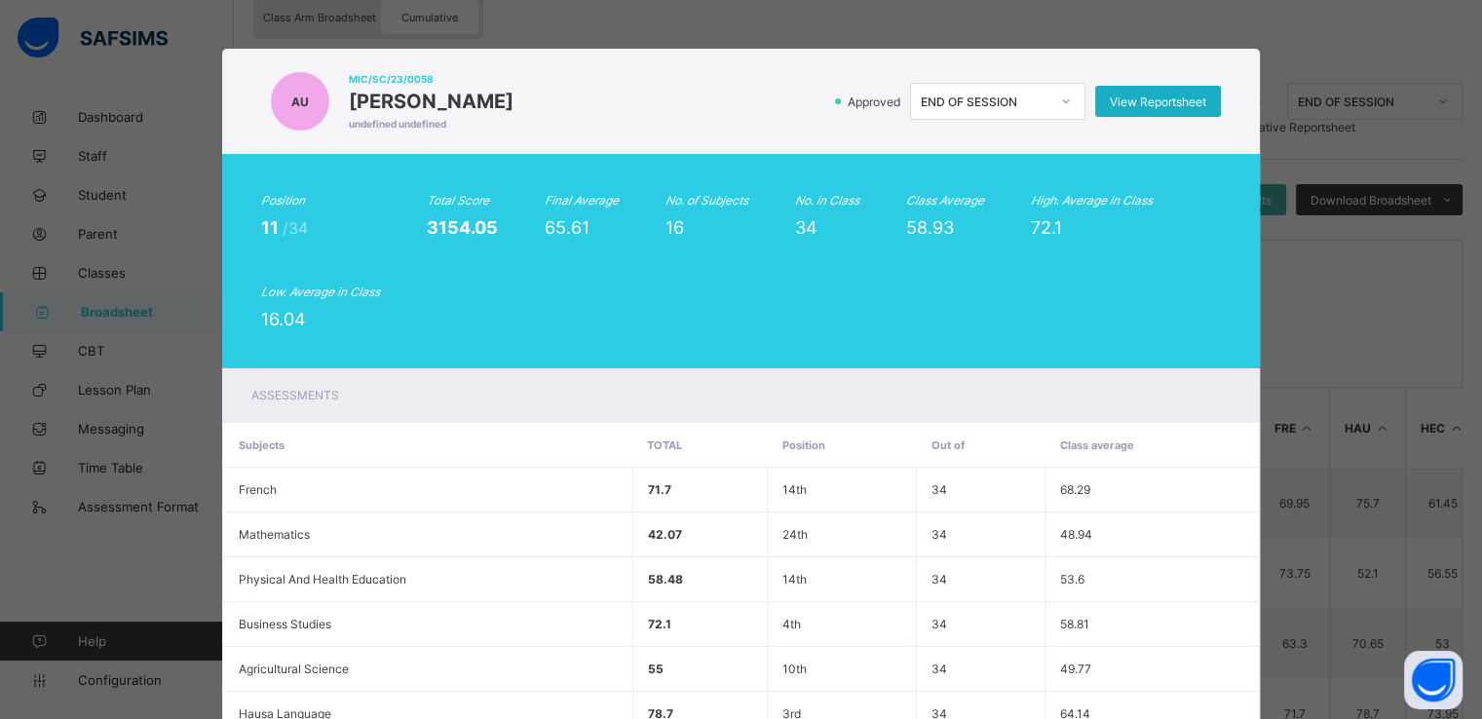
click at [1142, 98] on span "View Reportsheet" at bounding box center [1158, 101] width 96 height 15
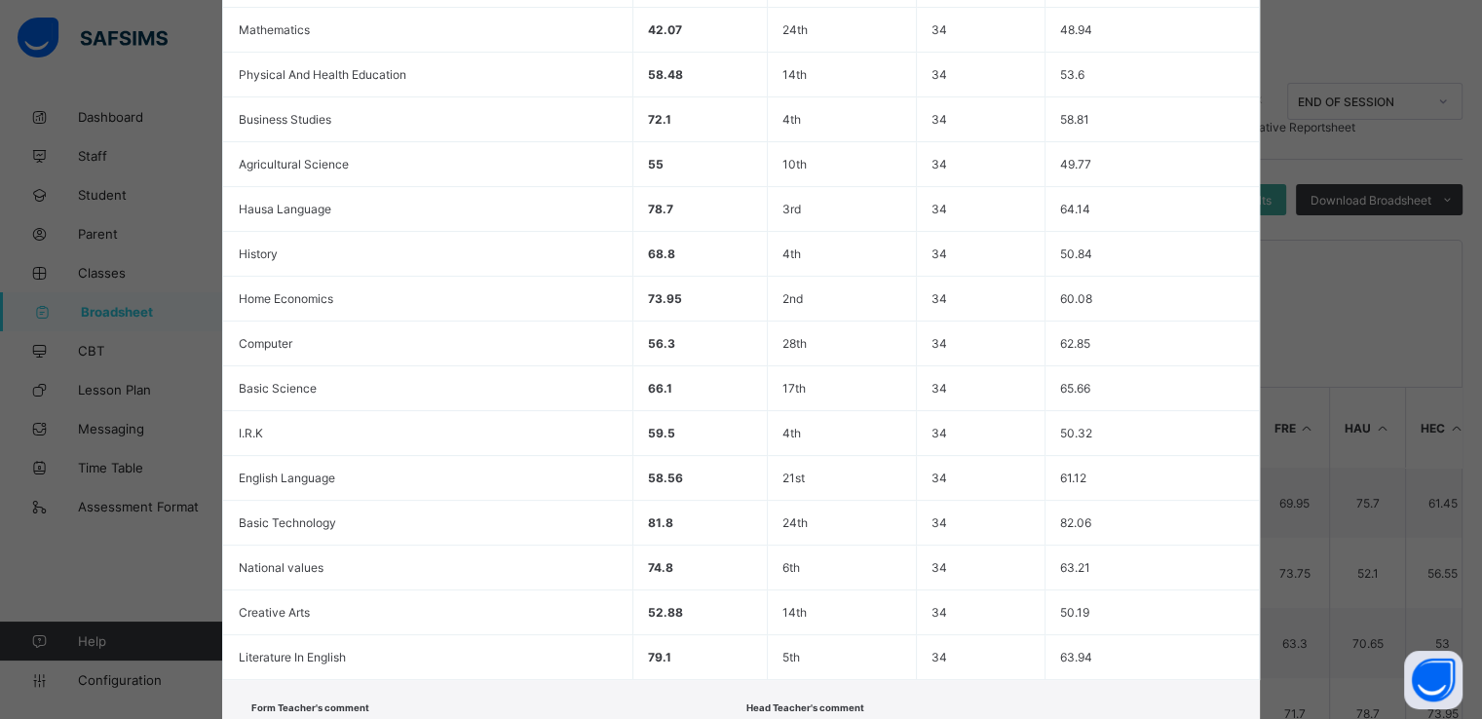
scroll to position [645, 0]
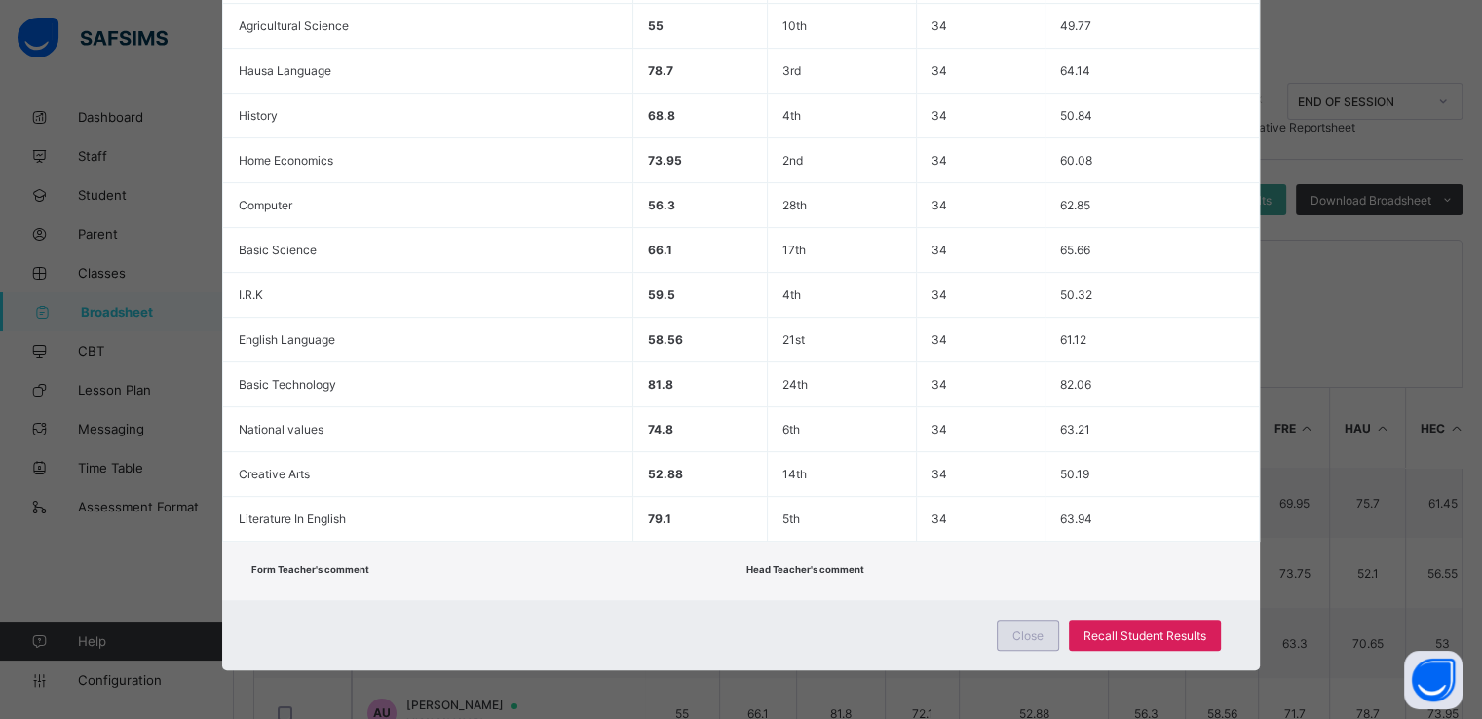
click at [1034, 628] on span "Close" at bounding box center [1027, 635] width 31 height 15
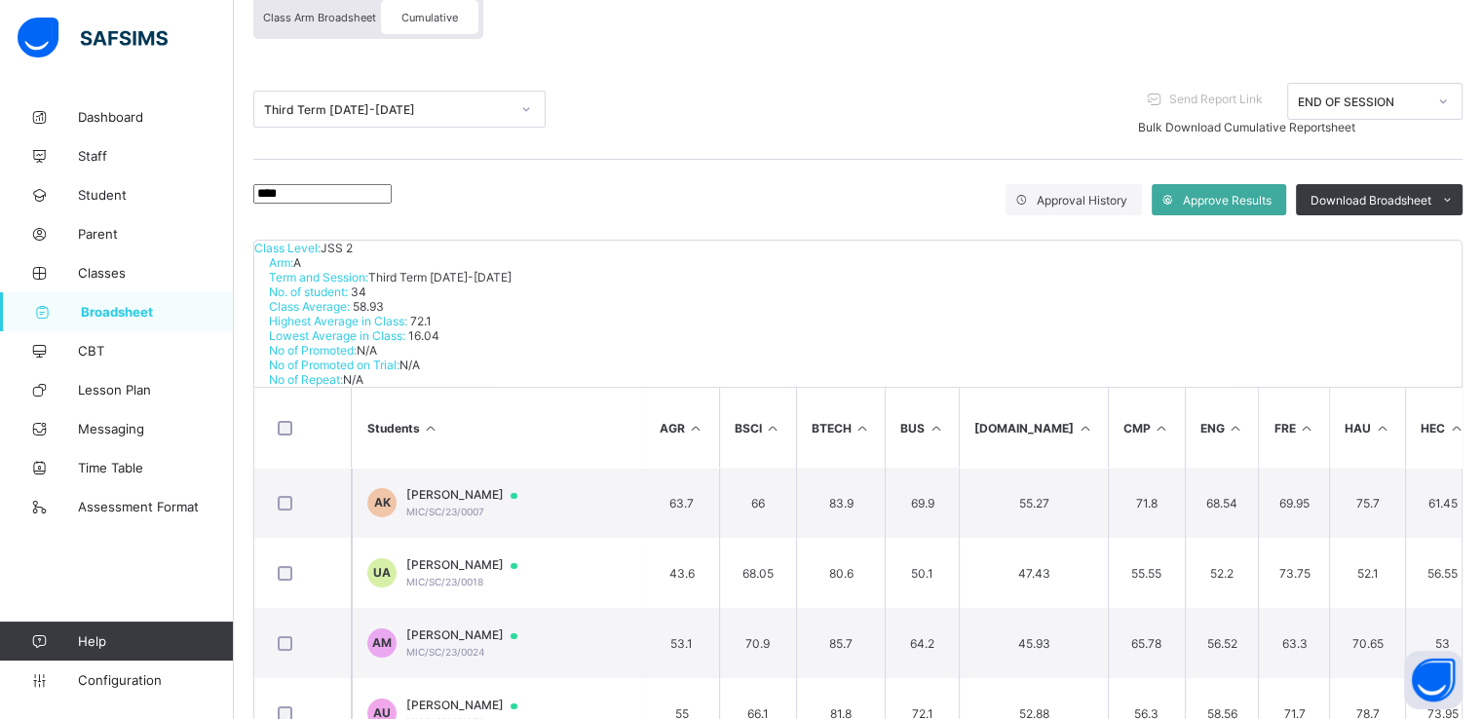
click at [113, 306] on span "Broadsheet" at bounding box center [157, 312] width 153 height 16
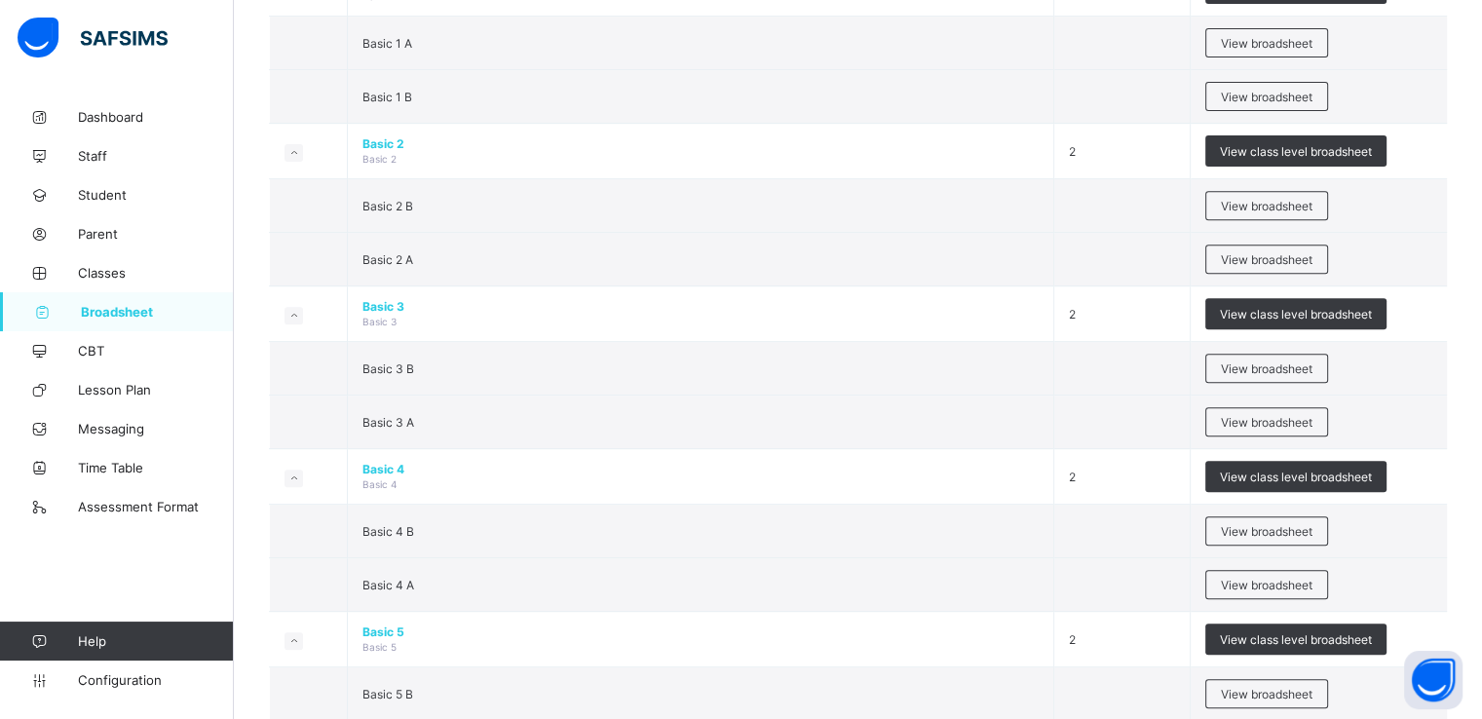
scroll to position [761, 0]
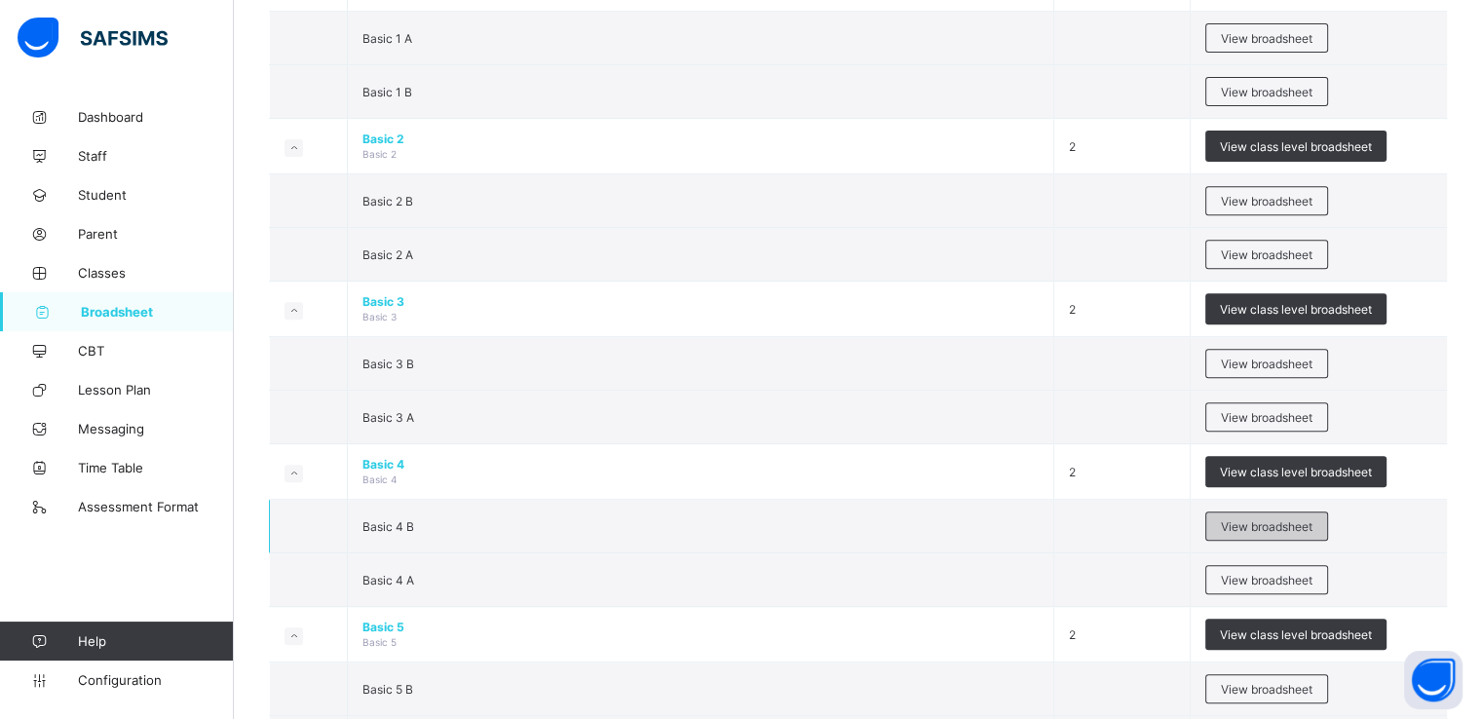
click at [1294, 523] on span "View broadsheet" at bounding box center [1267, 526] width 92 height 15
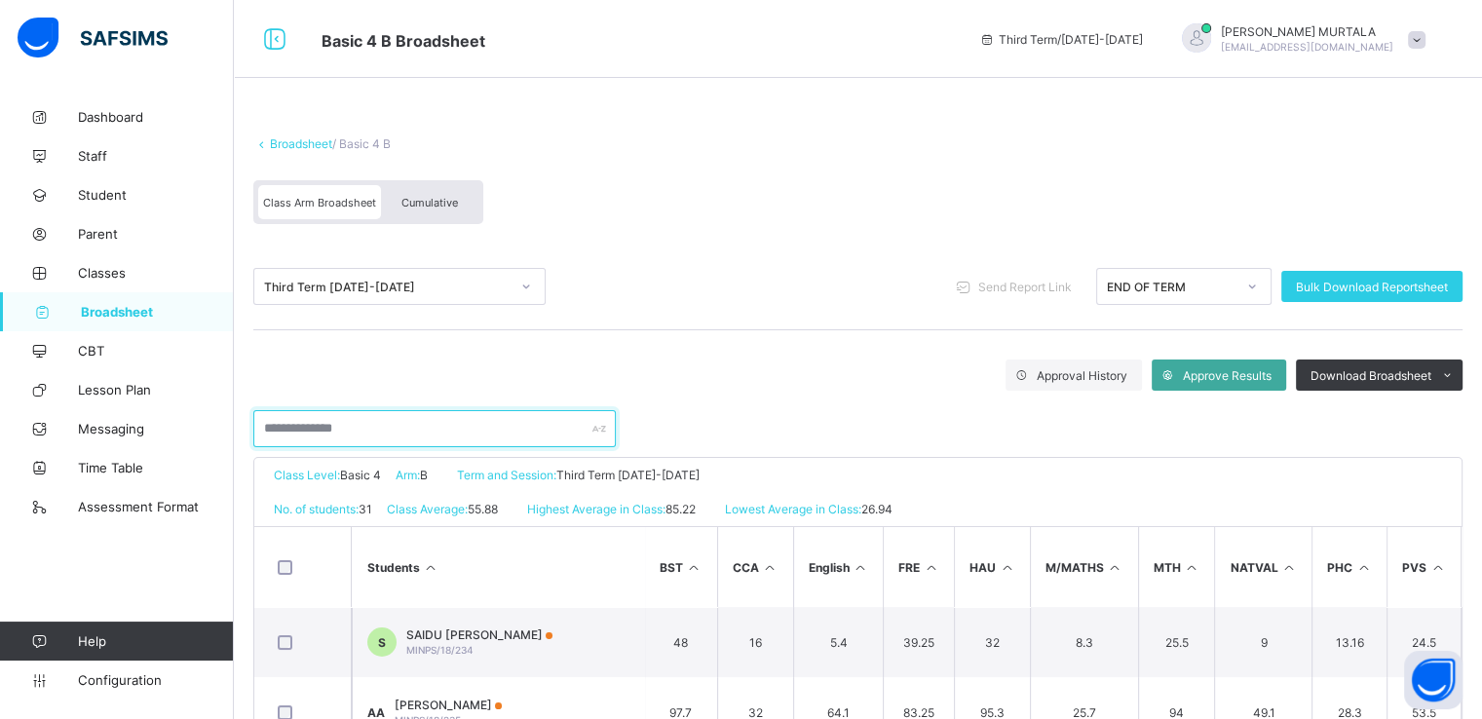
click at [394, 430] on input "text" at bounding box center [434, 428] width 362 height 37
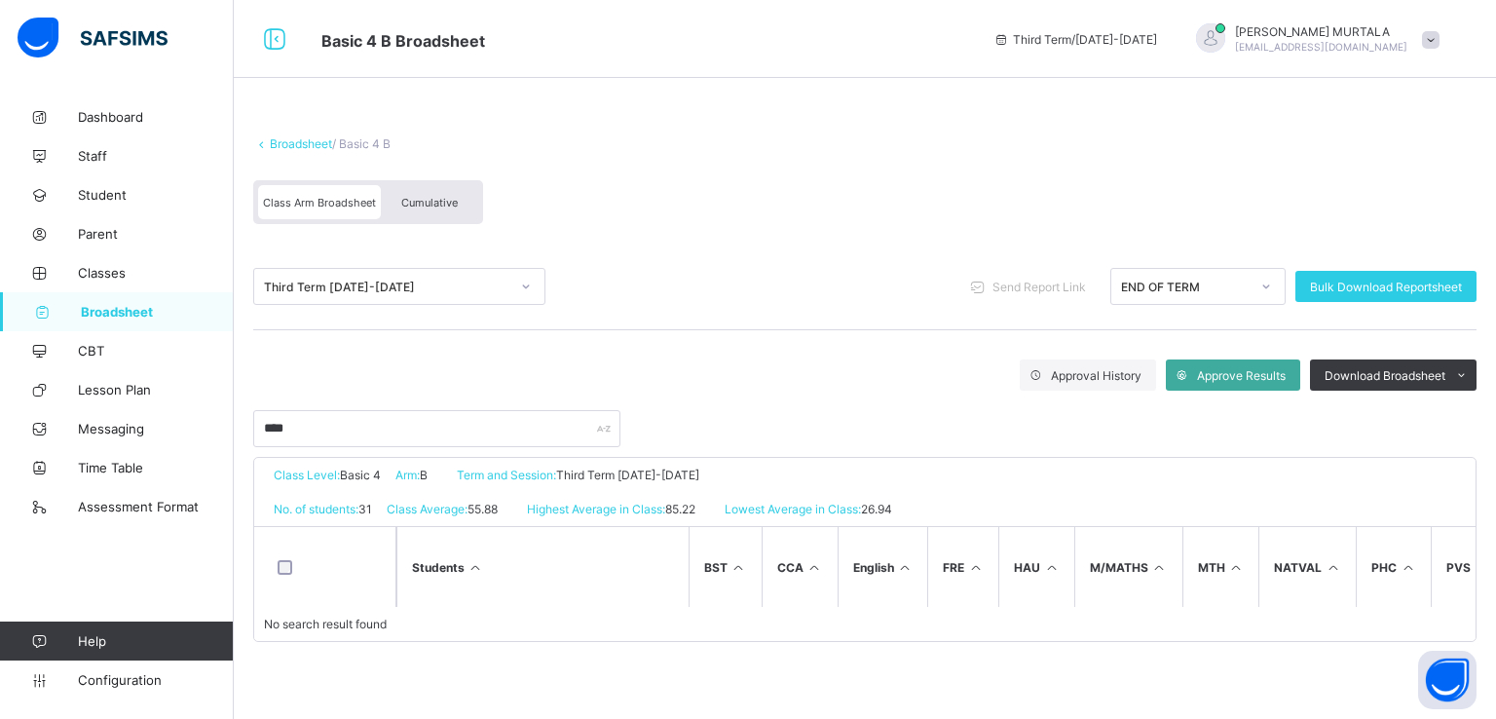
click at [1214, 169] on div "Broadsheet / Basic 4 B Class Arm Broadsheet Cumulative" at bounding box center [865, 180] width 1224 height 127
click at [275, 430] on input "****" at bounding box center [436, 428] width 367 height 37
type input "*****"
click at [132, 309] on span "Broadsheet" at bounding box center [157, 312] width 153 height 16
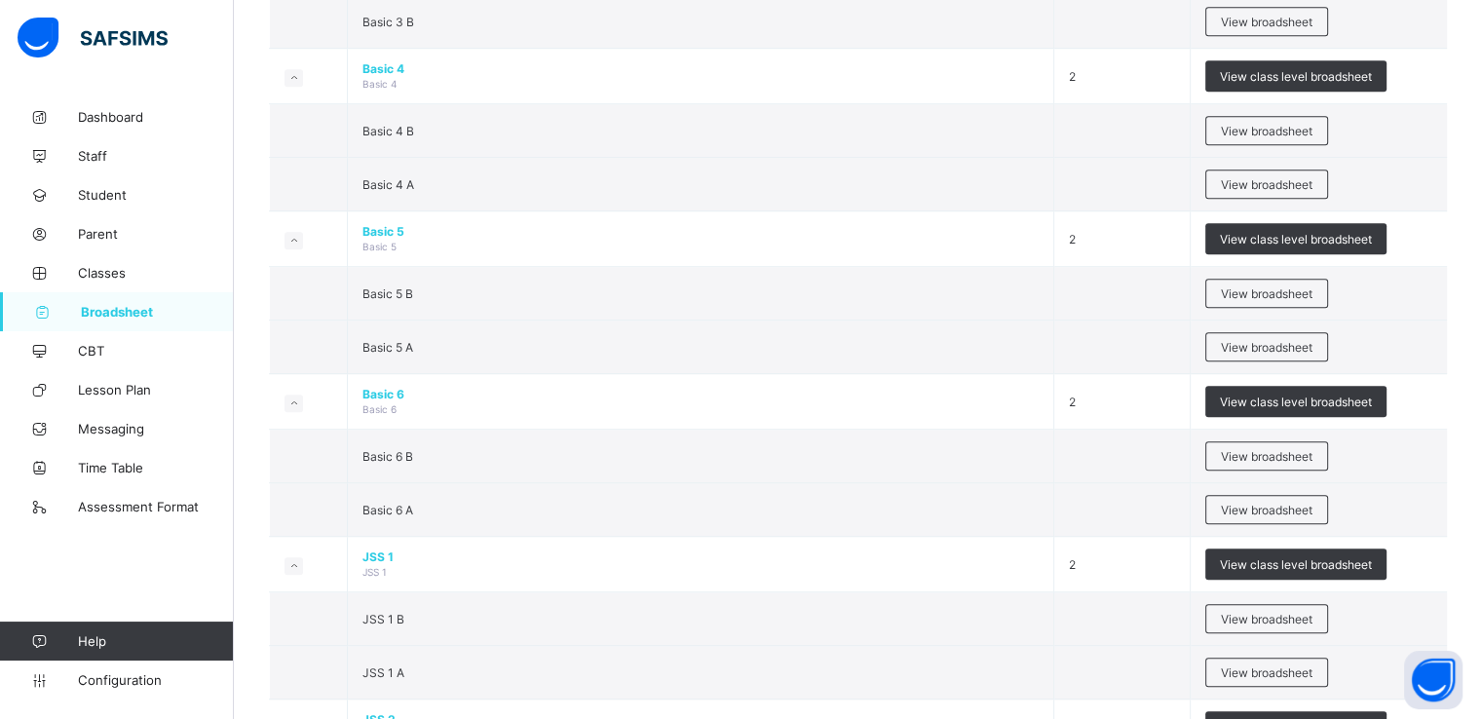
scroll to position [1165, 0]
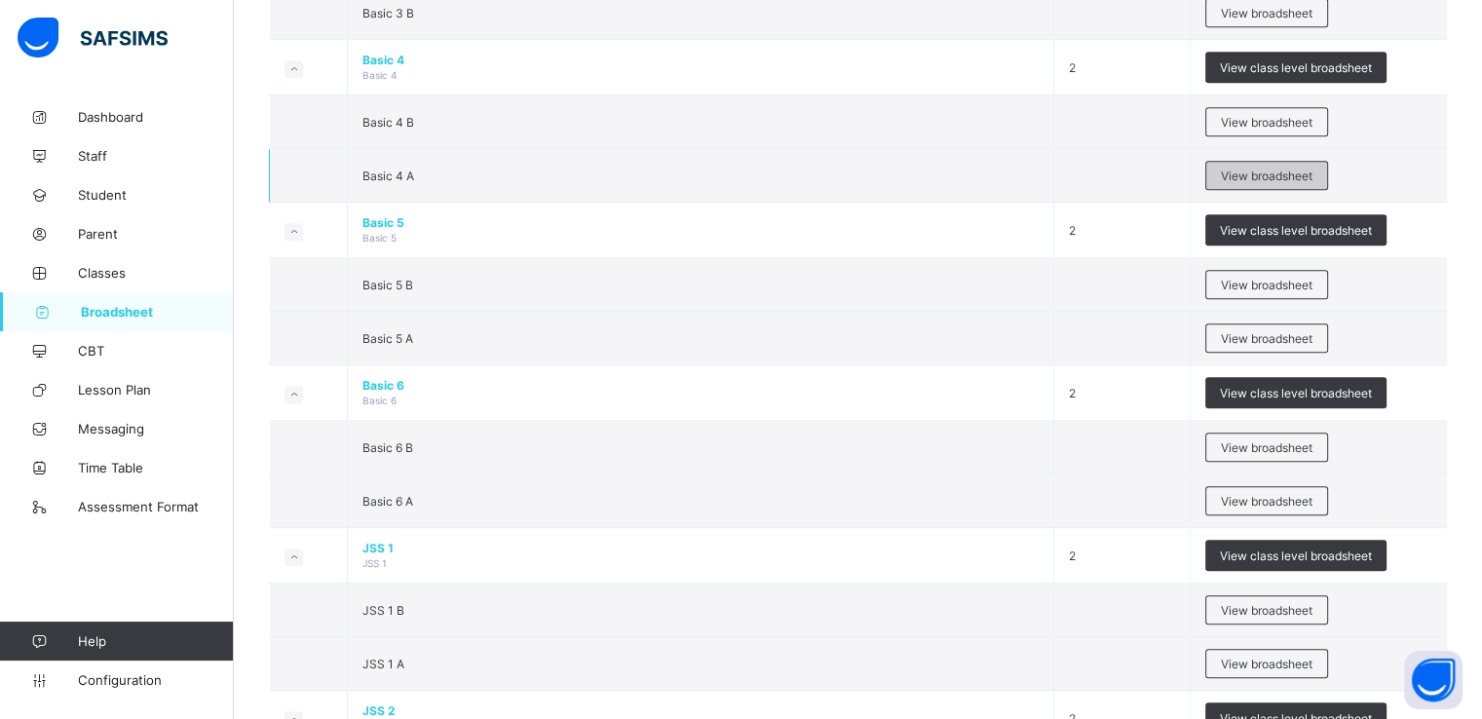
click at [1244, 161] on div "View broadsheet" at bounding box center [1266, 175] width 123 height 29
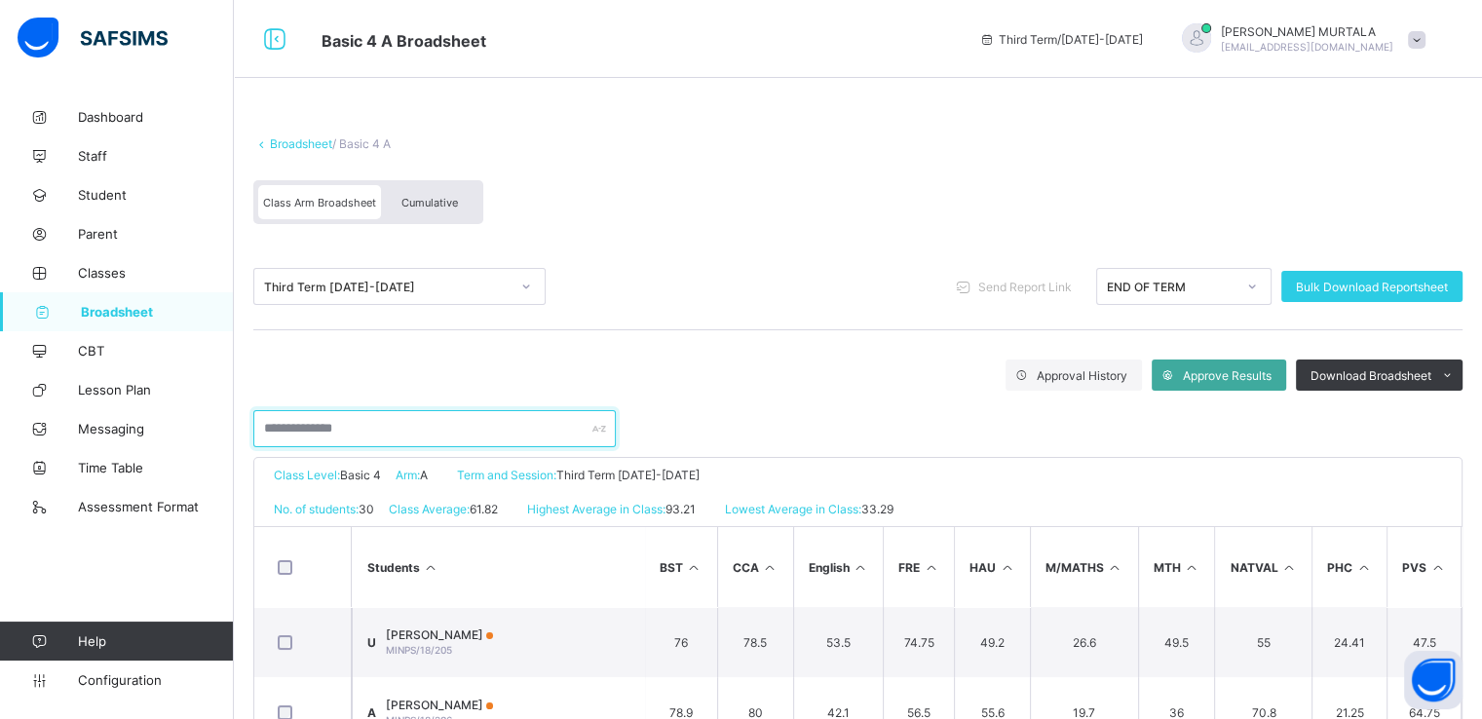
click at [412, 432] on input "text" at bounding box center [434, 428] width 362 height 37
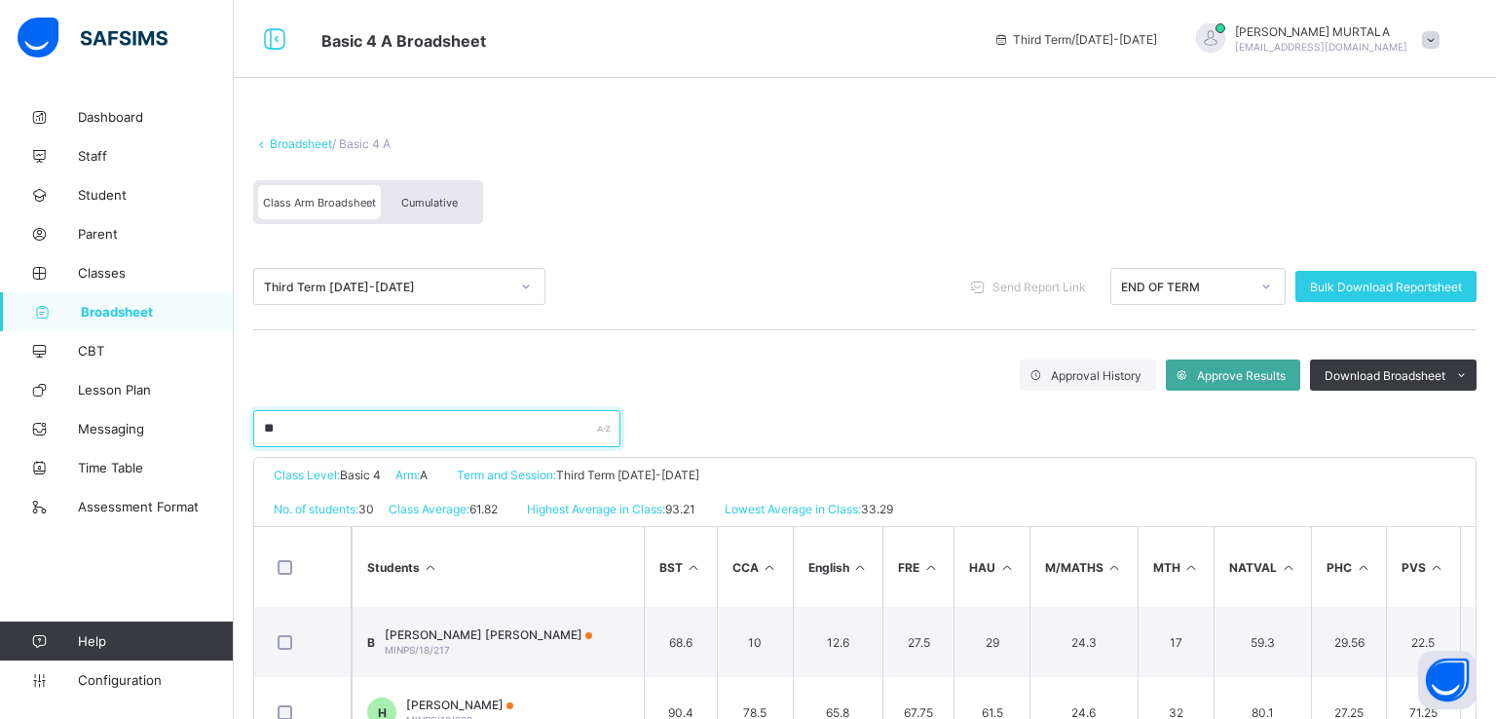
type input "*"
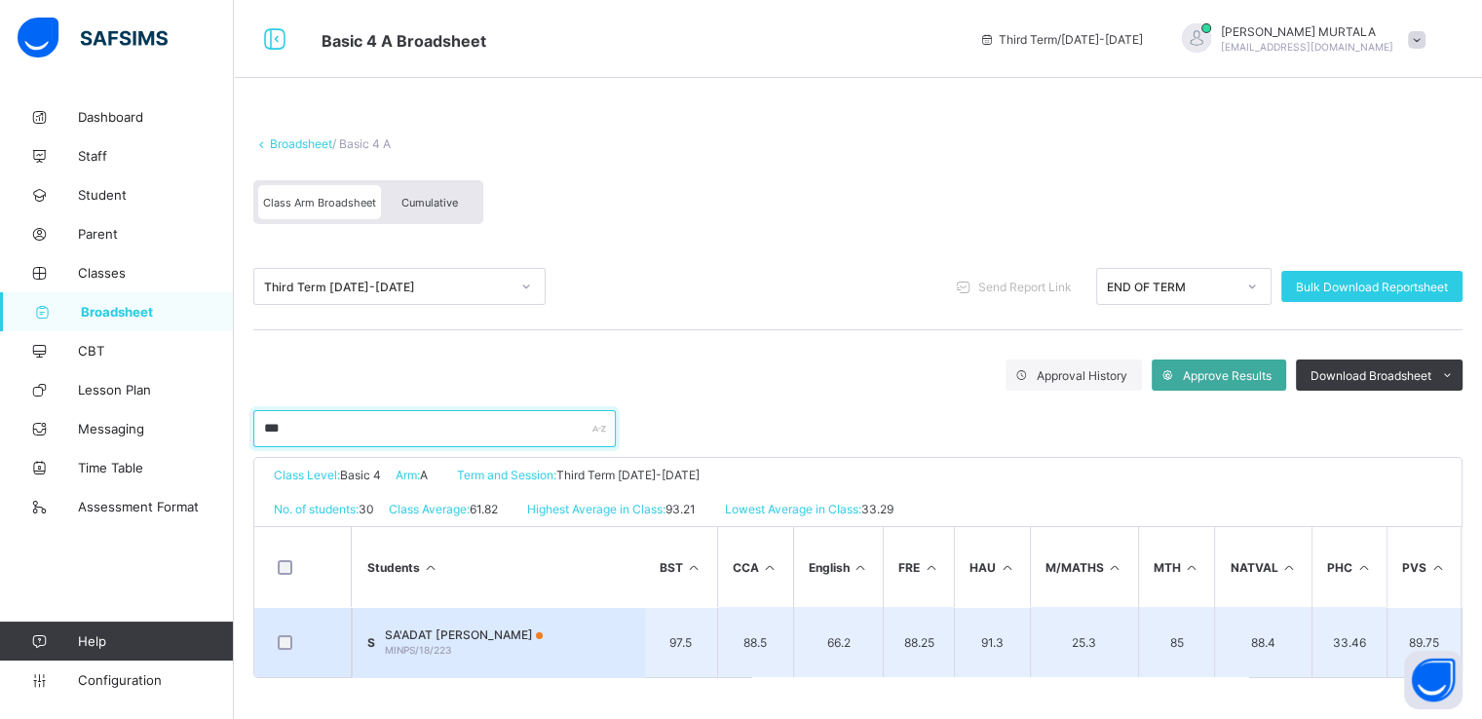
type input "***"
click at [457, 638] on span "SA'ADAT UMAR JAHUN" at bounding box center [464, 634] width 158 height 15
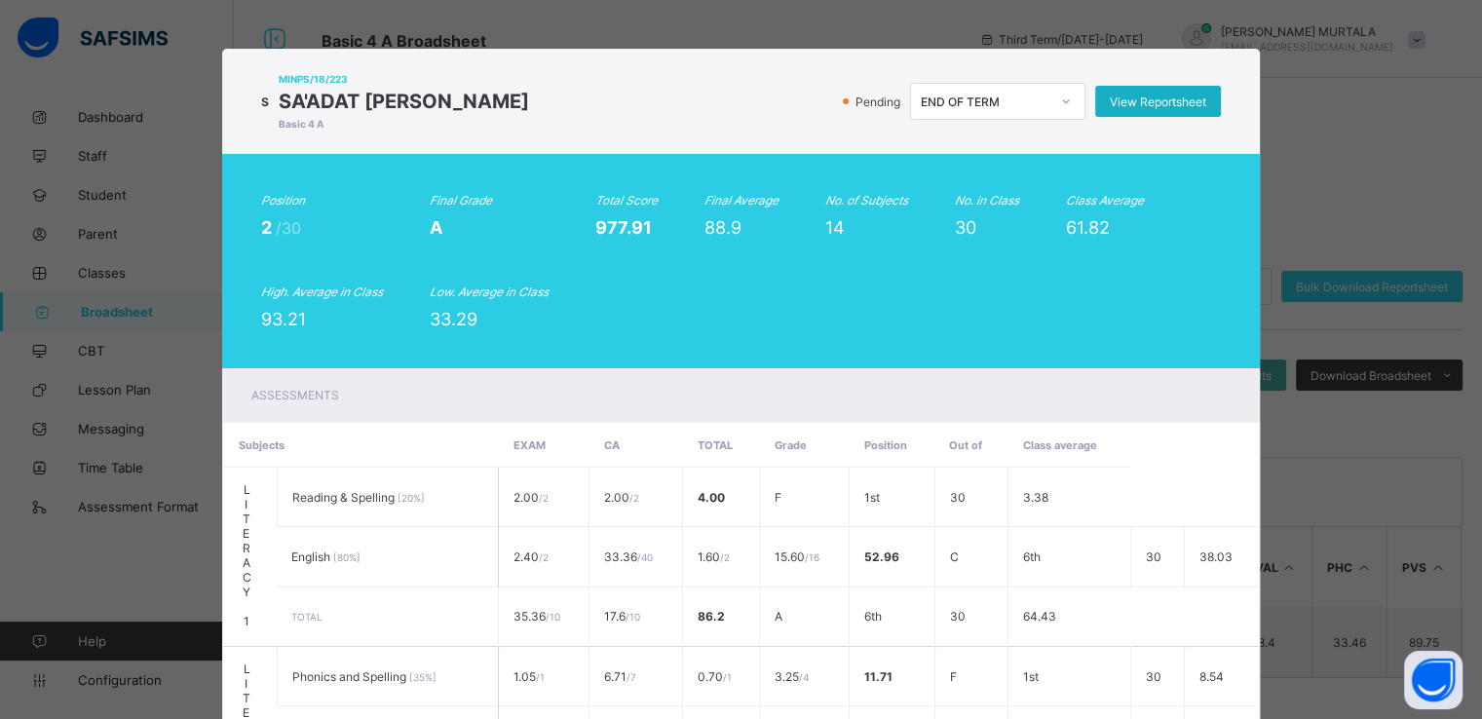
click at [1163, 94] on span "View Reportsheet" at bounding box center [1158, 101] width 96 height 15
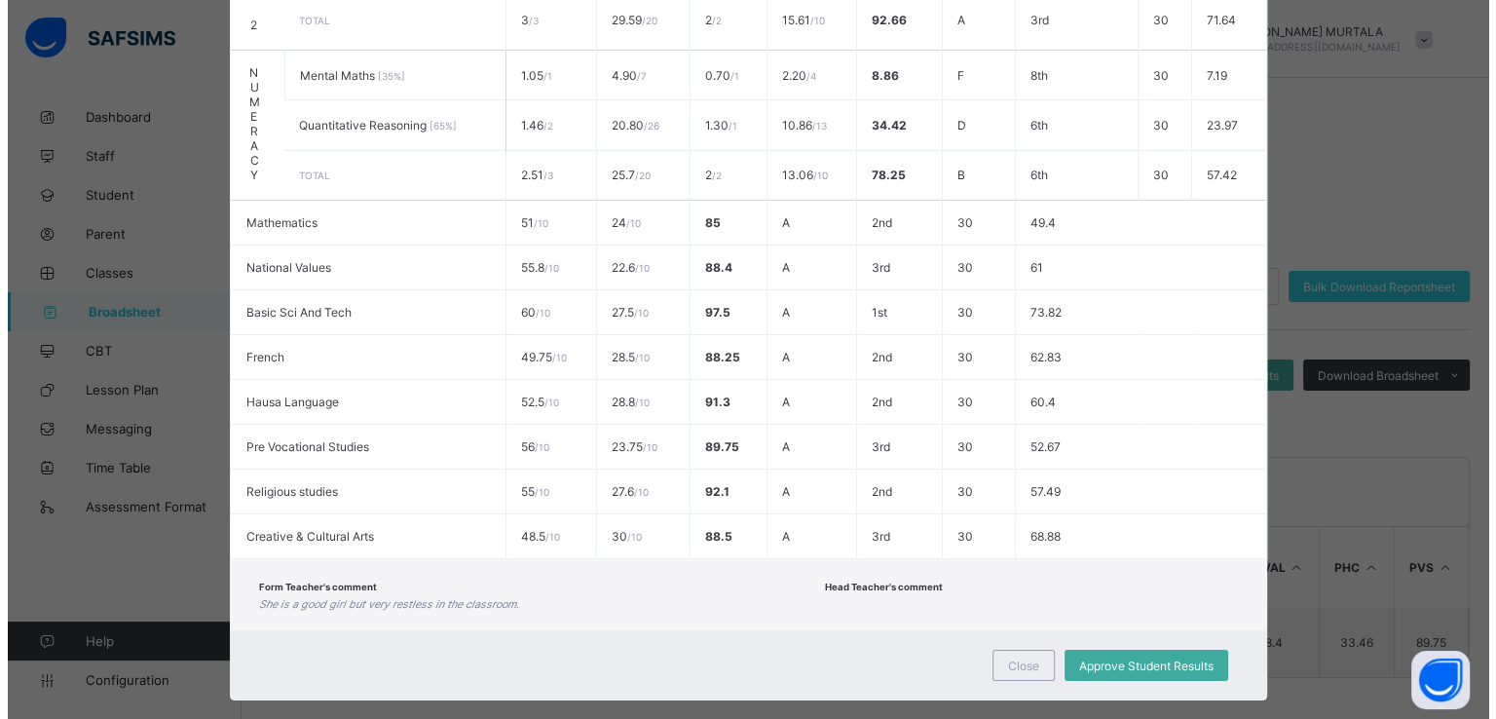
scroll to position [812, 0]
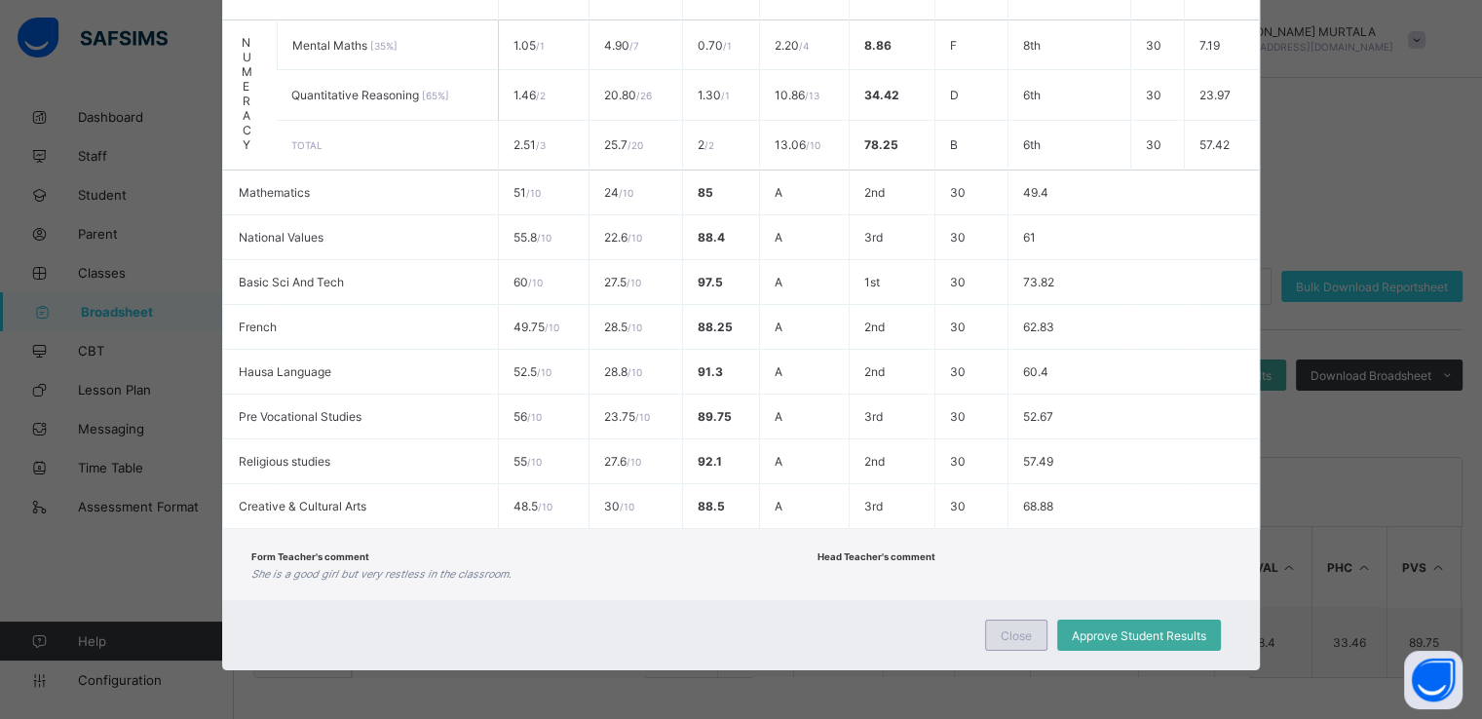
click at [1009, 636] on span "Close" at bounding box center [1016, 635] width 31 height 15
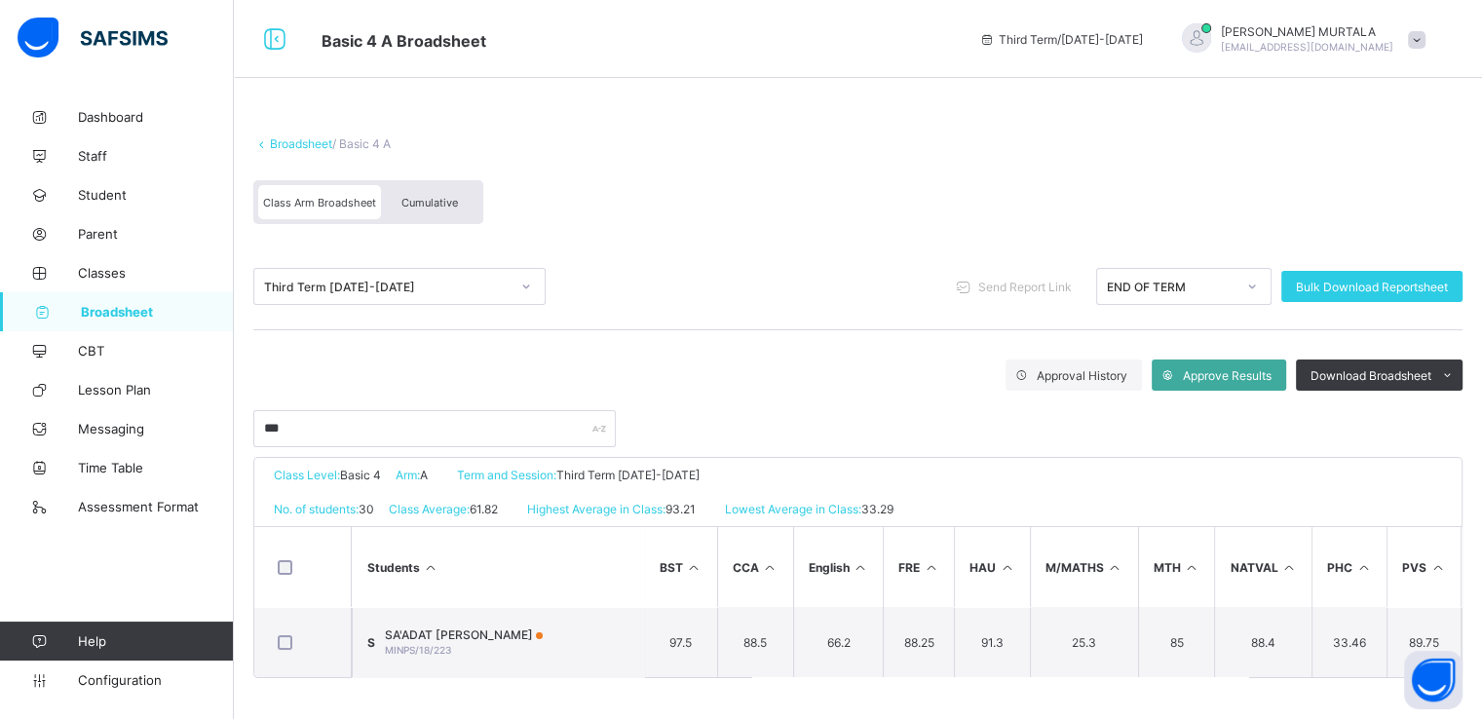
click at [425, 196] on span "Cumulative" at bounding box center [429, 203] width 57 height 14
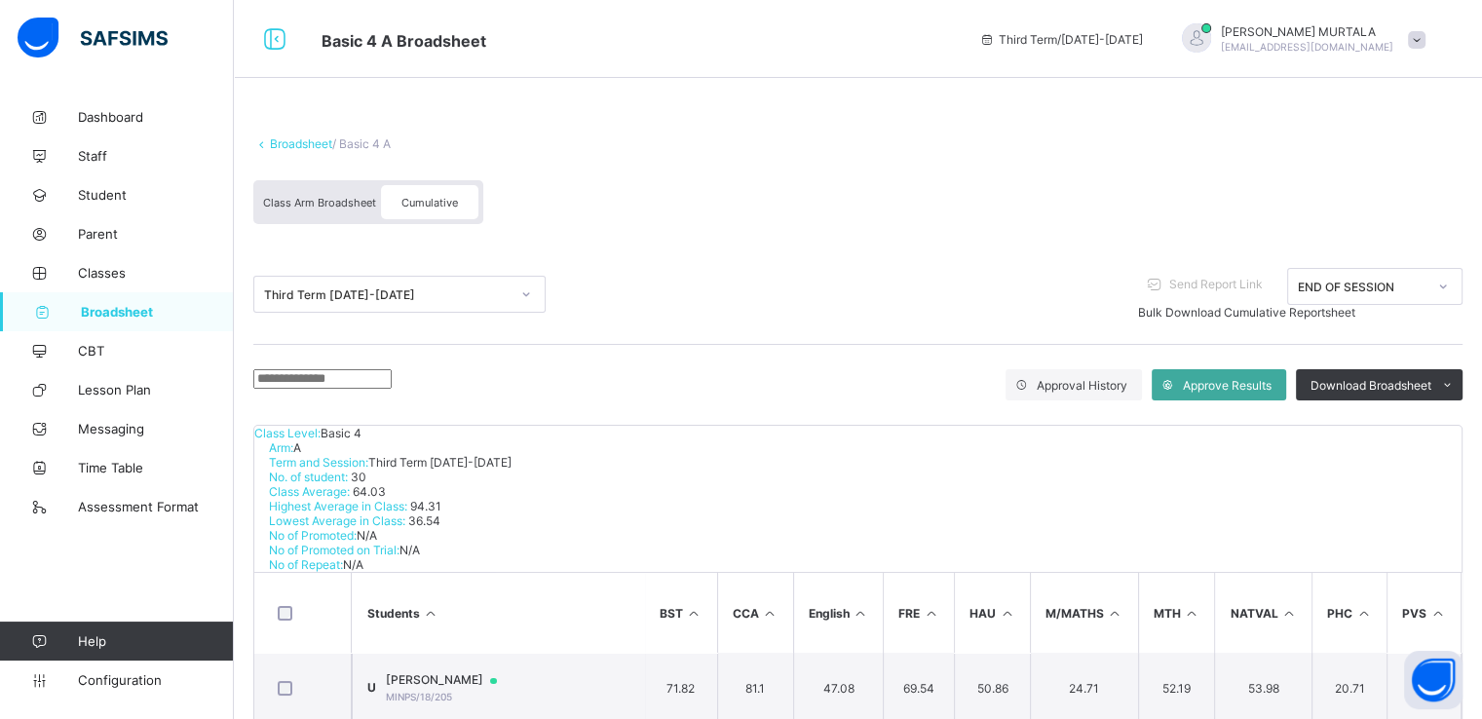
click at [384, 389] on input "text" at bounding box center [322, 378] width 138 height 19
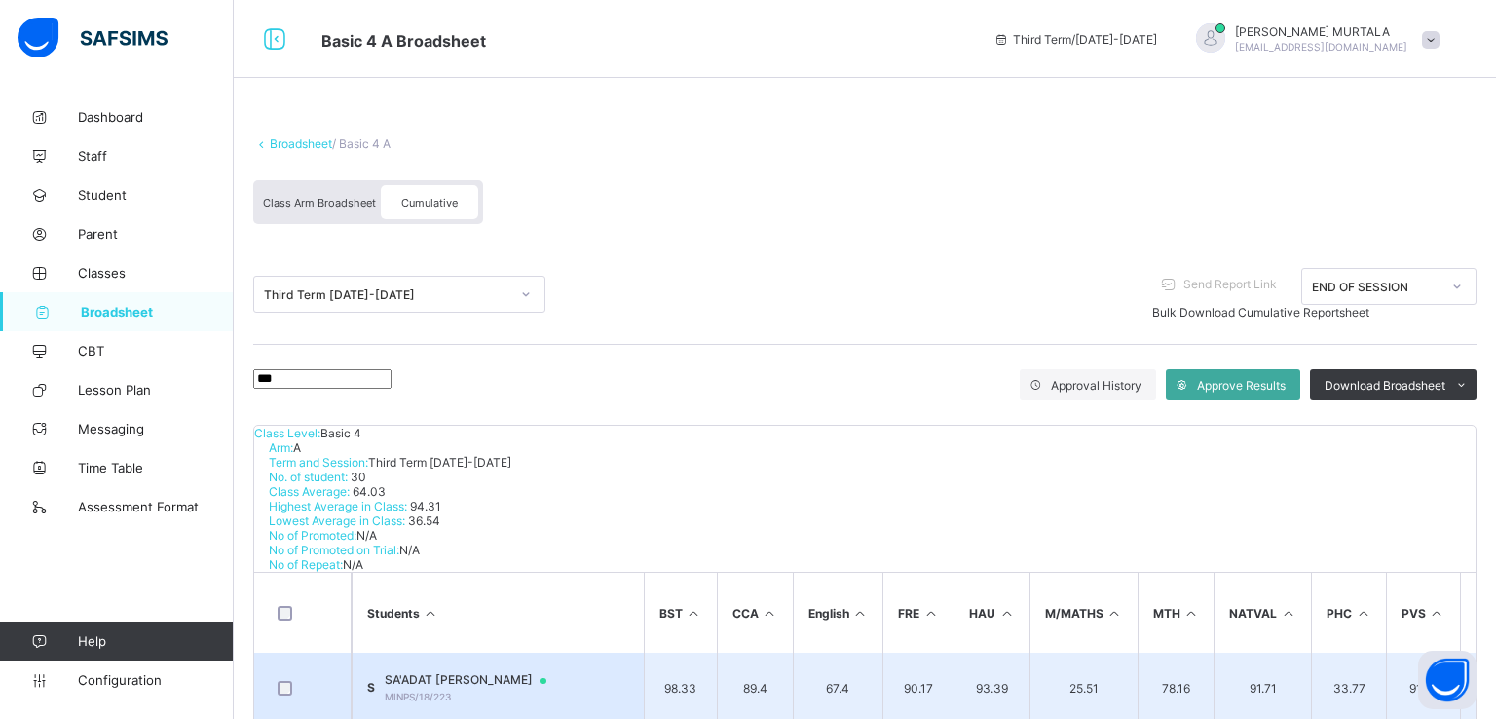
type input "***"
click at [479, 672] on span "SA'ADAT UMAR JAHUN" at bounding box center [475, 680] width 180 height 16
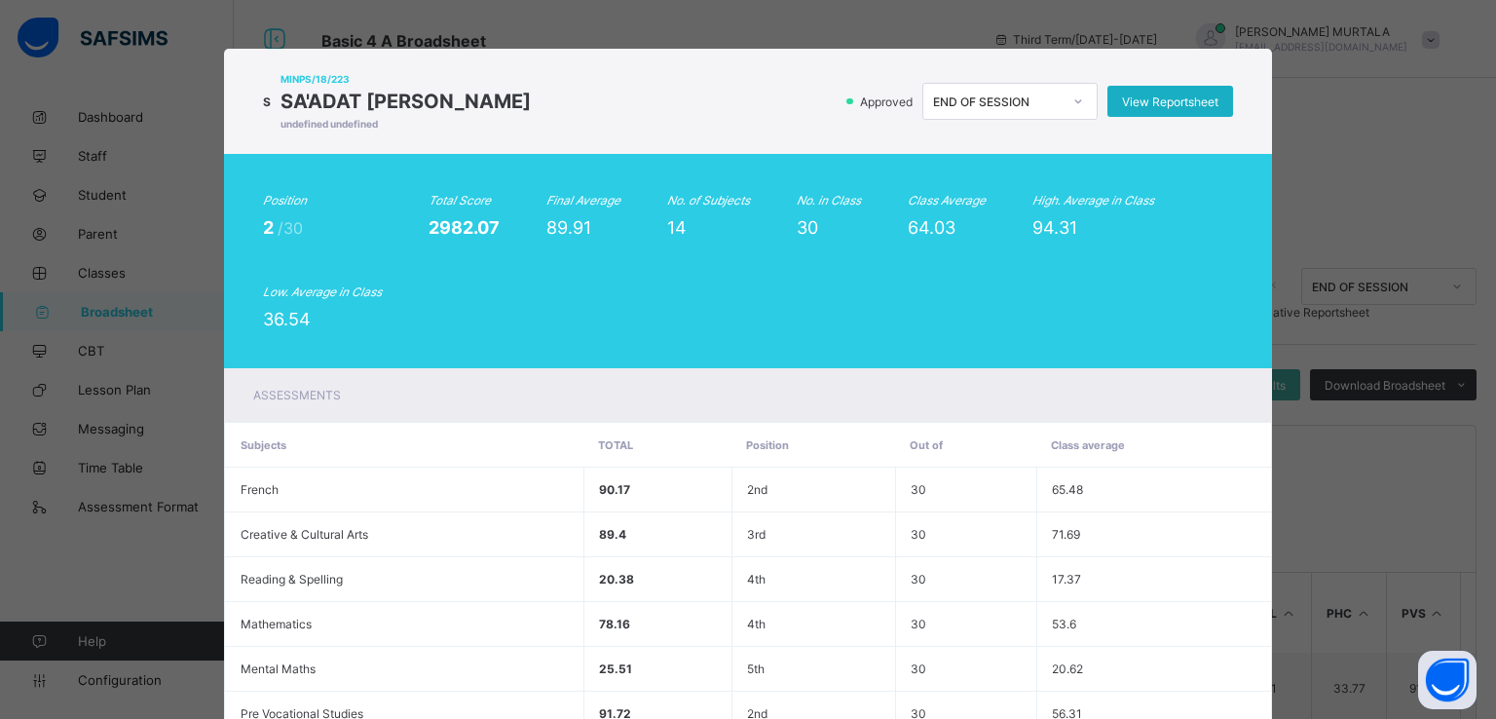
click at [1165, 94] on span "View Reportsheet" at bounding box center [1170, 101] width 96 height 15
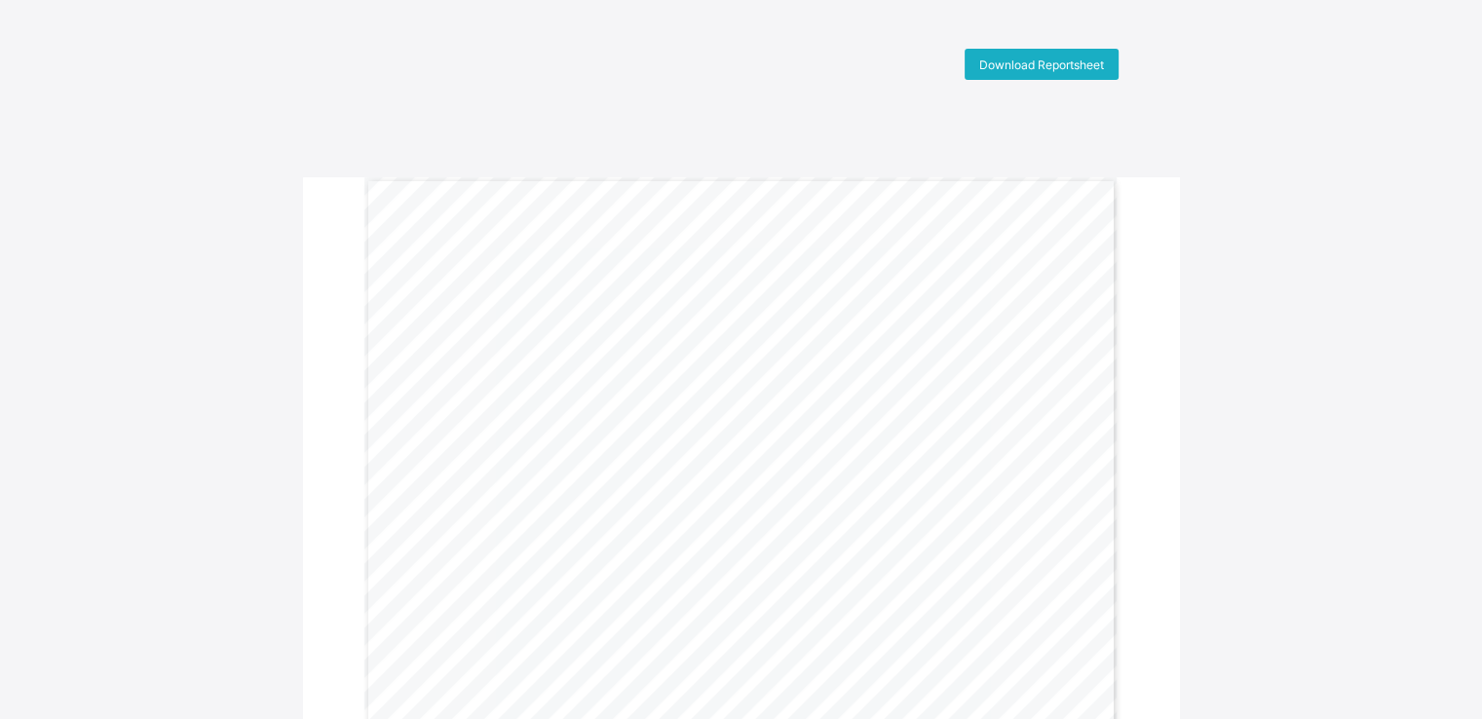
click at [1083, 65] on span "Download Reportsheet" at bounding box center [1041, 64] width 125 height 15
click at [1048, 57] on span "Download Reportsheet" at bounding box center [1041, 64] width 125 height 15
click at [1052, 66] on span "Download Reportsheet" at bounding box center [1041, 64] width 125 height 15
click at [1021, 59] on span "Download Reportsheet" at bounding box center [1041, 64] width 125 height 15
click at [1029, 59] on span "Download Reportsheet" at bounding box center [1041, 64] width 125 height 15
